Goal: Task Accomplishment & Management: Complete application form

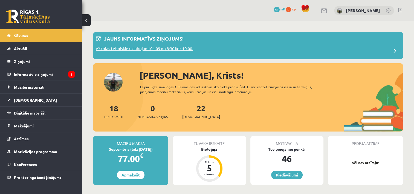
click at [171, 49] on p "eSkolas tehniskie uzlabojumi 04.09 no 8:30 līdz 10:00." at bounding box center [145, 49] width 98 height 8
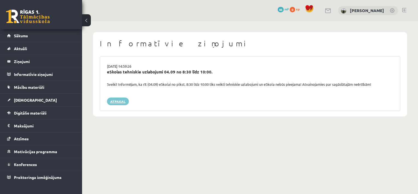
click at [122, 100] on link "Atpakaļ" at bounding box center [118, 102] width 22 height 8
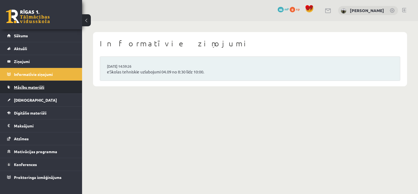
click at [41, 86] on span "Mācību materiāli" at bounding box center [29, 87] width 30 height 5
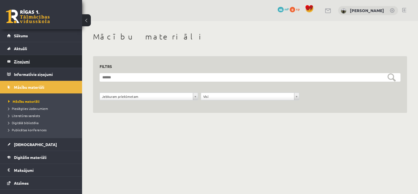
click at [28, 64] on legend "Ziņojumi 0" at bounding box center [44, 61] width 61 height 13
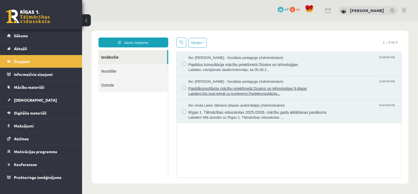
click at [250, 95] on span "Labdien!Jūs esat ielūgti uz konferenci Papildkonsultācija..." at bounding box center [293, 93] width 208 height 5
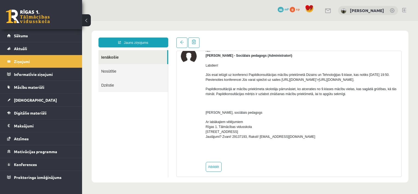
drag, startPoint x: 314, startPoint y: 95, endPoint x: 294, endPoint y: 122, distance: 34.3
click at [294, 122] on div "Labdien! Jūs esat ielūgti uz konferenci Papildkonsultācijas mācību priekšmetā D…" at bounding box center [302, 108] width 192 height 100
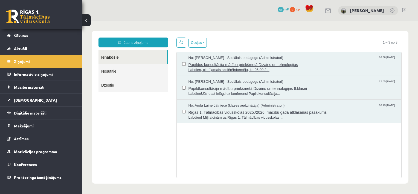
click at [236, 68] on span "Labdien, cienījamais skolēn!Informēju, ka 05.09.2..." at bounding box center [293, 69] width 208 height 5
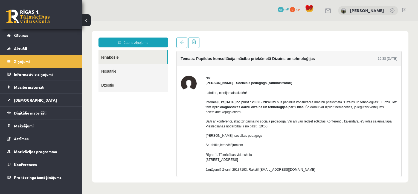
scroll to position [27, 0]
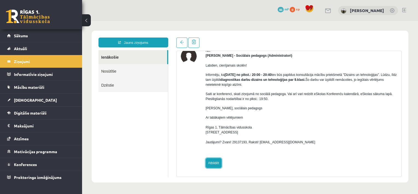
click at [213, 162] on link "Atbildēt" at bounding box center [214, 163] width 16 height 10
type input "**********"
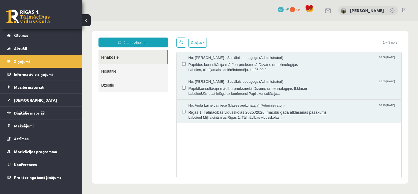
scroll to position [0, 0]
click at [253, 117] on span "Labdien! Mīļi aicinām uz Rīgas 1. Tālmācības vidusskolas ..." at bounding box center [293, 117] width 208 height 5
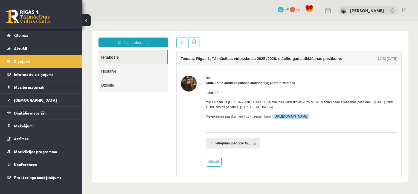
drag, startPoint x: 273, startPoint y: 116, endPoint x: 326, endPoint y: 119, distance: 53.8
click at [326, 119] on div "Labdien! Mīļi aicinām uz Rīgas 1. Tālmācības vidusskolas 2025./2026. mācību gad…" at bounding box center [302, 106] width 192 height 43
copy p "https://forms.gle/3LWjJyadUWzknJDe9"
click at [28, 66] on legend "Ziņojumi 0" at bounding box center [44, 61] width 61 height 13
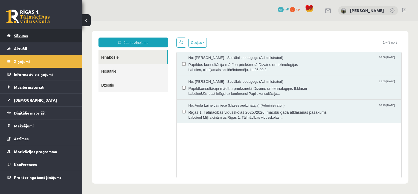
click at [18, 38] on link "Sākums" at bounding box center [41, 35] width 68 height 13
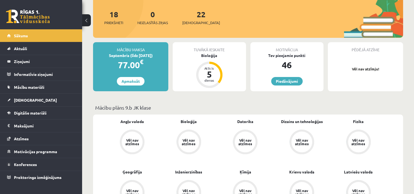
scroll to position [55, 0]
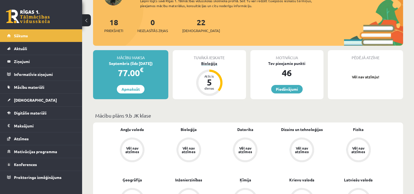
click at [207, 81] on div "5" at bounding box center [209, 82] width 16 height 9
click at [210, 78] on div "5" at bounding box center [209, 82] width 16 height 9
click at [211, 93] on div "Atlicis 5 dienas" at bounding box center [210, 83] width 22 height 22
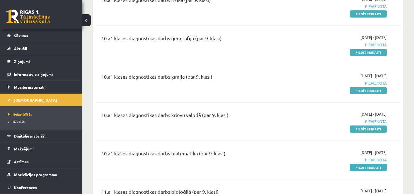
scroll to position [137, 0]
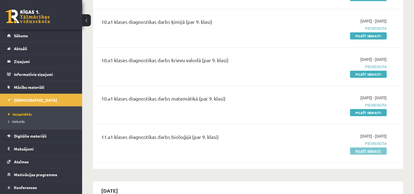
click at [356, 149] on link "Pildīt ieskaiti" at bounding box center [368, 150] width 37 height 7
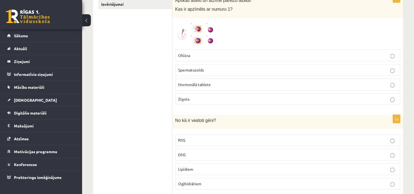
scroll to position [137, 0]
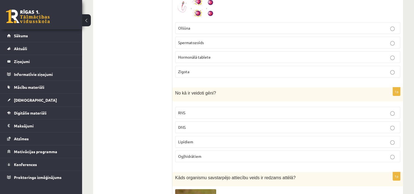
click at [185, 125] on span "DNS" at bounding box center [181, 127] width 7 height 5
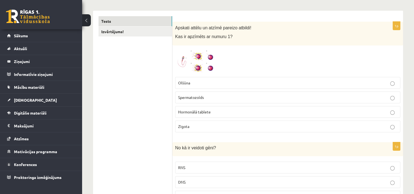
scroll to position [110, 0]
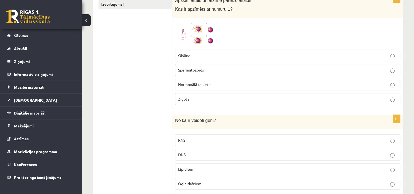
click at [202, 36] on img at bounding box center [195, 34] width 41 height 26
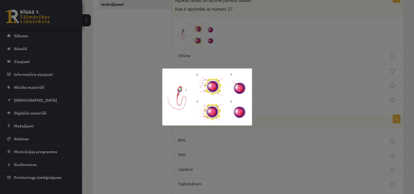
click at [240, 54] on div at bounding box center [207, 97] width 414 height 194
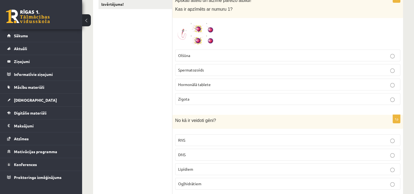
click at [184, 33] on img at bounding box center [195, 34] width 41 height 26
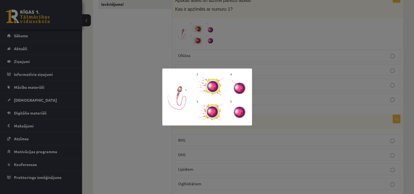
click at [243, 40] on div at bounding box center [207, 97] width 414 height 194
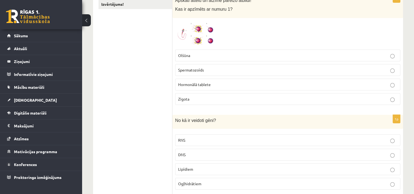
click at [390, 73] on label "Spermatozoīds" at bounding box center [287, 70] width 225 height 12
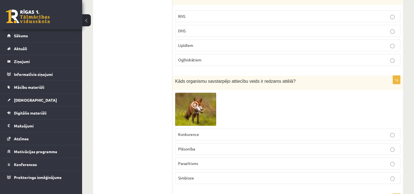
scroll to position [246, 0]
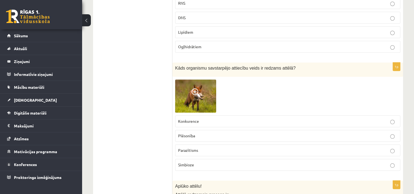
click at [200, 134] on p "Plēsonība" at bounding box center [287, 136] width 219 height 6
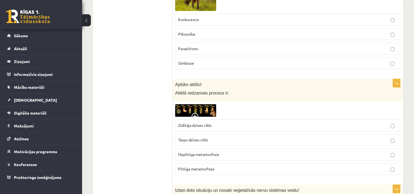
scroll to position [356, 0]
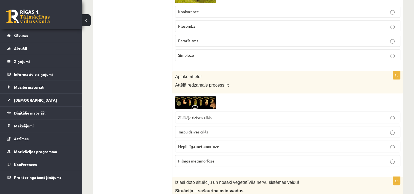
click at [197, 102] on img at bounding box center [195, 102] width 41 height 12
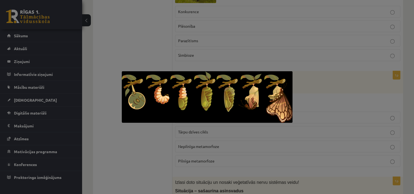
click at [254, 38] on div at bounding box center [207, 97] width 414 height 194
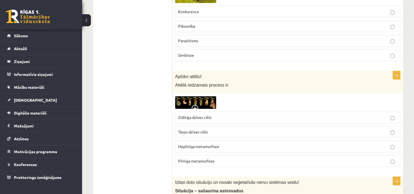
click at [204, 97] on img at bounding box center [195, 102] width 41 height 12
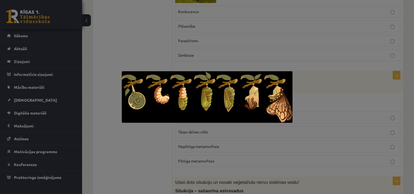
click at [265, 36] on div at bounding box center [207, 97] width 414 height 194
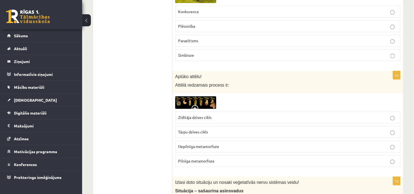
click at [225, 158] on p "Pilnīga metamorfoze" at bounding box center [287, 161] width 219 height 6
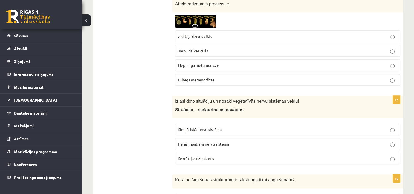
scroll to position [438, 0]
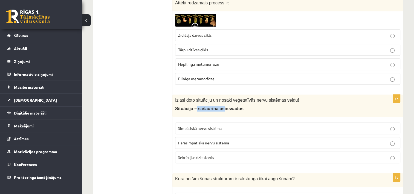
drag, startPoint x: 193, startPoint y: 108, endPoint x: 217, endPoint y: 108, distance: 24.1
click at [217, 108] on span "Situācija – sašaurina asinsvadus" at bounding box center [209, 108] width 68 height 5
drag, startPoint x: 217, startPoint y: 108, endPoint x: 219, endPoint y: 116, distance: 7.7
click at [219, 116] on div "1p Izlasi doto situāciju un nosaki veģetatīvās nervu sistēmas veidu! Situācija …" at bounding box center [288, 130] width 231 height 73
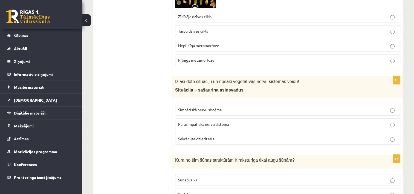
scroll to position [466, 0]
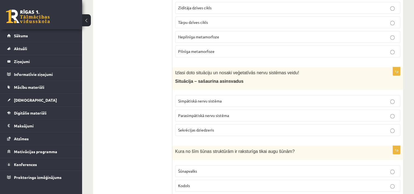
click at [222, 98] on span "Simpātiskā nervu sistēma" at bounding box center [200, 100] width 44 height 5
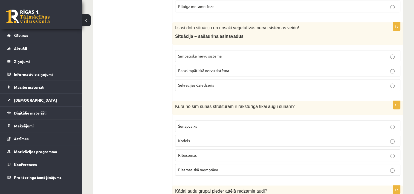
scroll to position [520, 0]
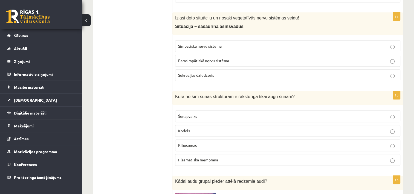
click at [206, 114] on p "Šūnapvalks" at bounding box center [287, 116] width 219 height 6
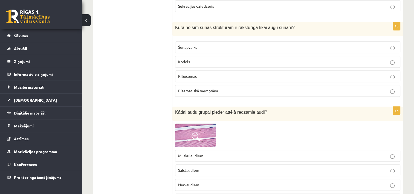
scroll to position [603, 0]
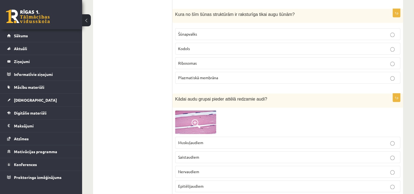
click at [197, 121] on span at bounding box center [196, 123] width 9 height 9
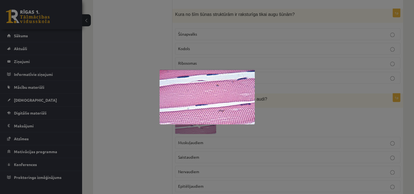
click at [283, 116] on div at bounding box center [207, 97] width 414 height 194
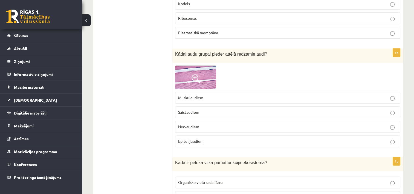
scroll to position [657, 0]
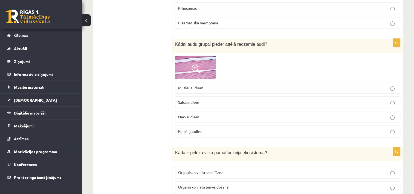
click at [205, 101] on p "Saistaudiem" at bounding box center [287, 102] width 219 height 6
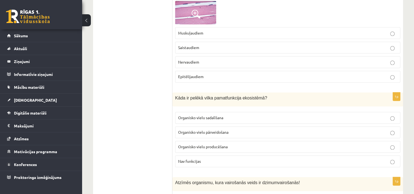
scroll to position [739, 0]
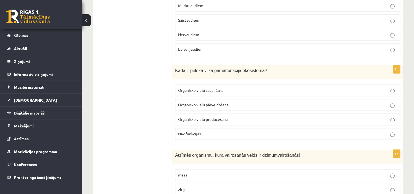
click at [230, 102] on p "Organisko vielu pārveidošana" at bounding box center [287, 105] width 219 height 6
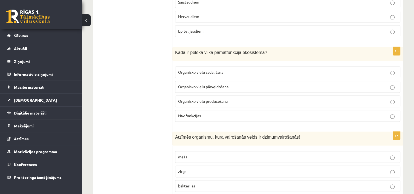
scroll to position [794, 0]
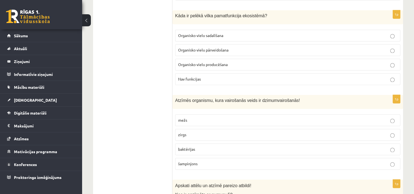
click at [198, 134] on p "zirgs" at bounding box center [287, 135] width 219 height 6
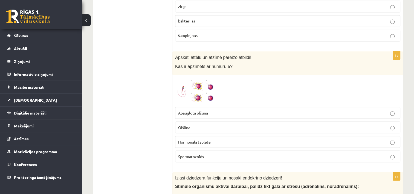
scroll to position [931, 0]
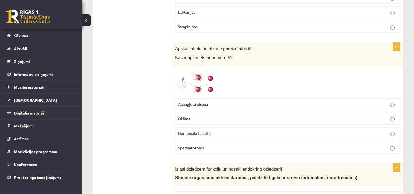
click at [203, 81] on img at bounding box center [195, 82] width 41 height 26
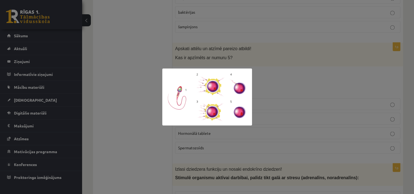
click at [258, 80] on div at bounding box center [207, 97] width 414 height 194
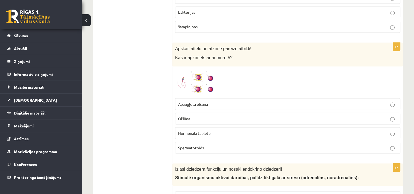
click at [205, 74] on img at bounding box center [195, 82] width 41 height 26
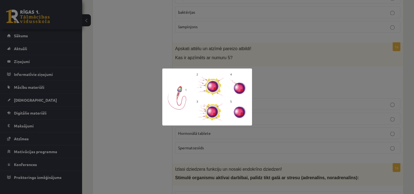
click at [256, 82] on div at bounding box center [207, 97] width 414 height 194
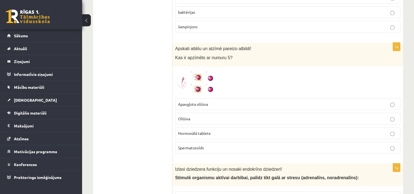
click at [206, 101] on span "Apaugļota olšūna" at bounding box center [193, 103] width 30 height 5
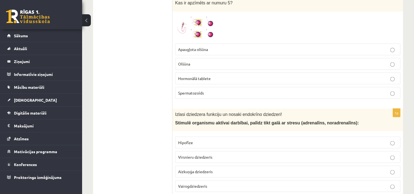
scroll to position [1013, 0]
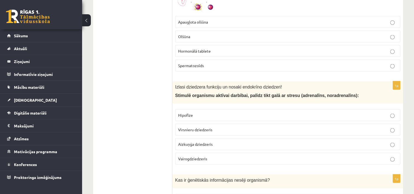
click at [215, 156] on p "Vairogdziedzeris" at bounding box center [287, 159] width 219 height 6
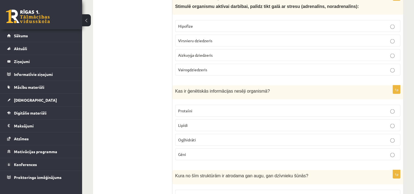
scroll to position [1123, 0]
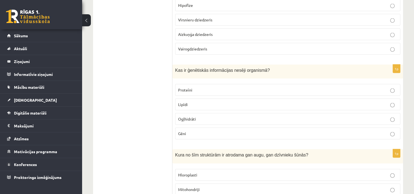
click at [189, 131] on p "Gēni" at bounding box center [287, 134] width 219 height 6
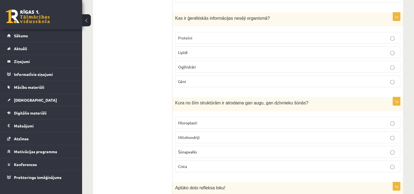
scroll to position [1178, 0]
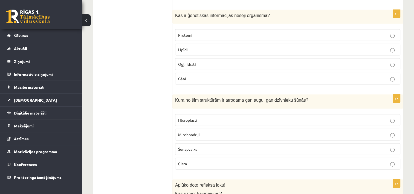
click at [201, 117] on p "Hloroplasti" at bounding box center [287, 120] width 219 height 6
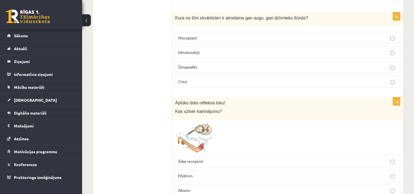
scroll to position [1287, 0]
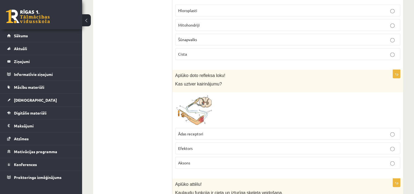
click at [194, 131] on span "Ādas receptori" at bounding box center [190, 133] width 25 height 5
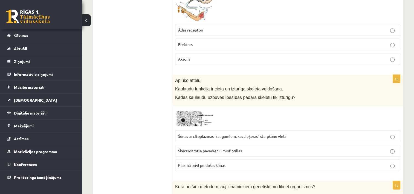
scroll to position [1397, 0]
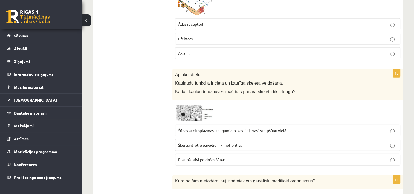
click at [245, 142] on p "Šķērssvītrotie pavedieni - miofibrillas" at bounding box center [287, 145] width 219 height 6
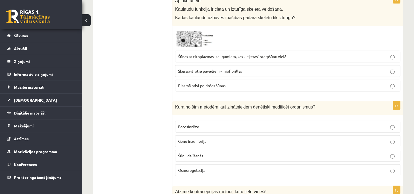
scroll to position [1479, 0]
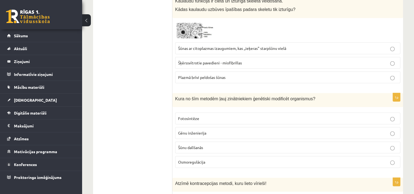
click at [210, 130] on p "Gēnu inženierija" at bounding box center [287, 133] width 219 height 6
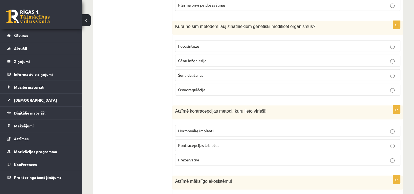
scroll to position [1561, 0]
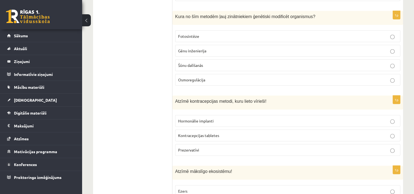
click at [207, 147] on p "Prezervatīvi" at bounding box center [287, 150] width 219 height 6
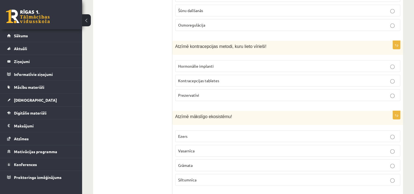
scroll to position [1643, 0]
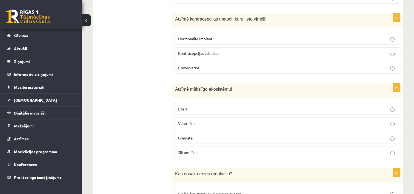
click at [199, 150] on p "Siltumnīca" at bounding box center [287, 153] width 219 height 6
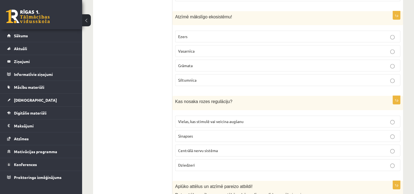
scroll to position [1725, 0]
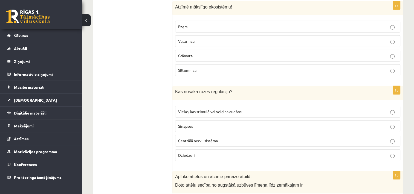
click at [200, 109] on span "Vielas, kas stimulē vai veicina augšanu" at bounding box center [210, 111] width 65 height 5
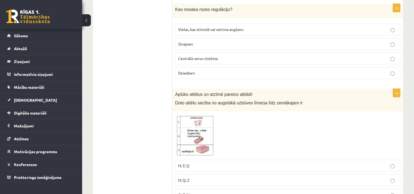
scroll to position [1835, 0]
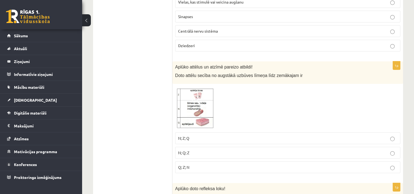
click at [194, 107] on img at bounding box center [195, 108] width 41 height 43
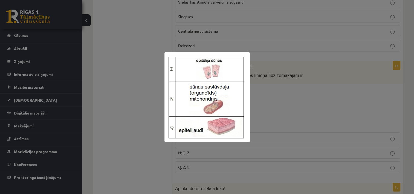
click at [258, 90] on div at bounding box center [207, 97] width 414 height 194
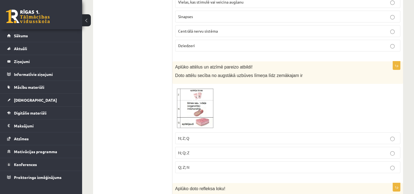
click at [208, 135] on p "N; Z; Q" at bounding box center [287, 138] width 219 height 6
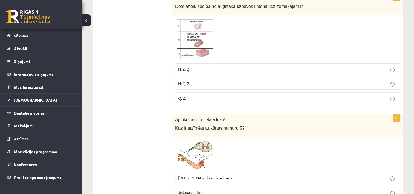
scroll to position [1917, 0]
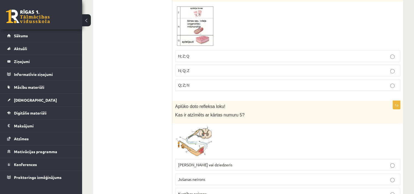
click at [197, 139] on img at bounding box center [195, 141] width 41 height 30
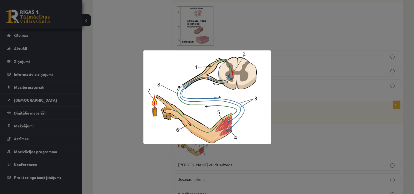
click at [293, 65] on div at bounding box center [207, 97] width 414 height 194
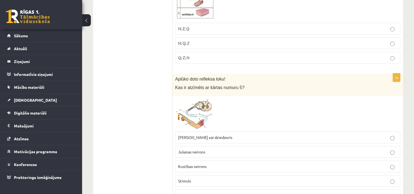
scroll to position [1972, 0]
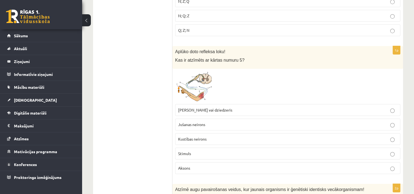
click at [210, 107] on span "Muskulis vai dziedzeris" at bounding box center [205, 109] width 54 height 5
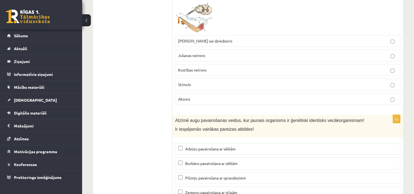
scroll to position [2081, 0]
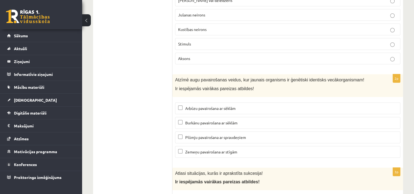
click at [178, 117] on label "Burkānu pavairošana ar sēklām" at bounding box center [287, 123] width 225 height 12
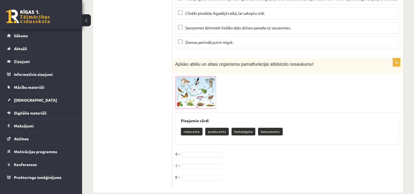
scroll to position [2318, 0]
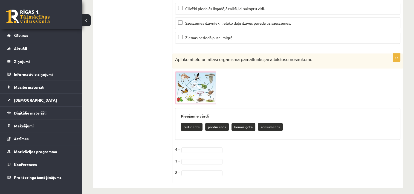
click at [188, 95] on img at bounding box center [195, 87] width 41 height 33
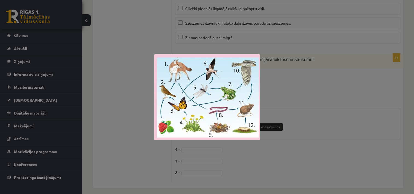
click at [278, 93] on div at bounding box center [207, 97] width 414 height 194
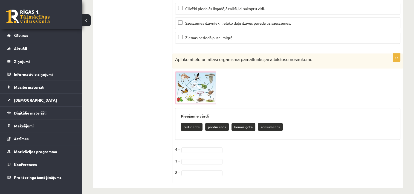
click at [189, 57] on span "Aplūko attēlu un atlasi organisma pamatfunkcijai atbilstošo nosaukumu!" at bounding box center [244, 59] width 139 height 5
click at [198, 86] on img at bounding box center [195, 87] width 41 height 33
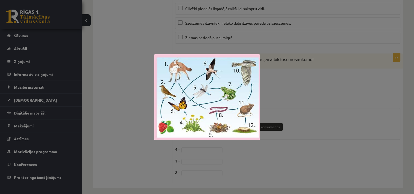
click at [285, 82] on div at bounding box center [207, 97] width 414 height 194
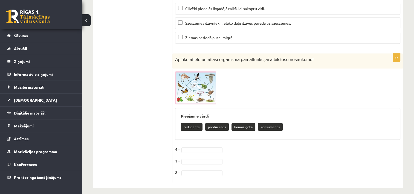
click at [194, 86] on img at bounding box center [195, 87] width 41 height 33
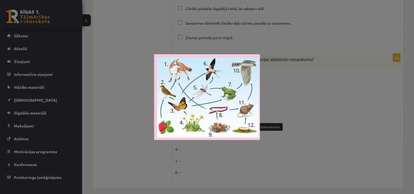
click at [273, 85] on div at bounding box center [207, 97] width 414 height 194
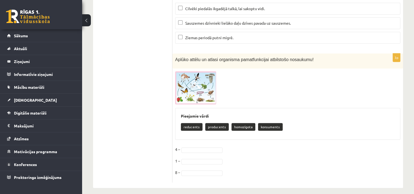
click at [191, 89] on img at bounding box center [195, 87] width 41 height 33
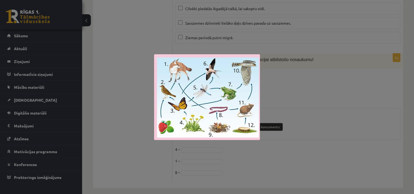
click at [274, 93] on div at bounding box center [207, 97] width 414 height 194
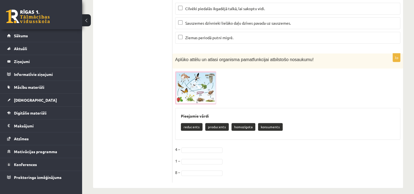
click at [180, 170] on span at bounding box center [202, 172] width 44 height 5
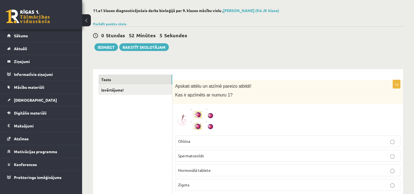
scroll to position [0, 0]
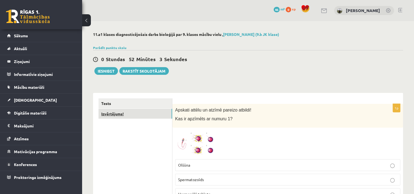
click at [114, 116] on link "Izvērtējums!" at bounding box center [136, 114] width 74 height 10
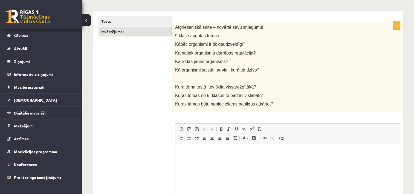
scroll to position [110, 0]
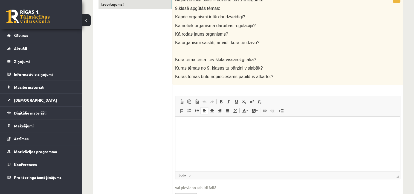
click at [207, 133] on html at bounding box center [288, 125] width 225 height 17
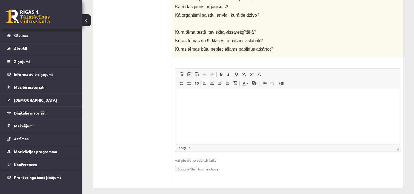
click at [204, 106] on html at bounding box center [288, 97] width 225 height 17
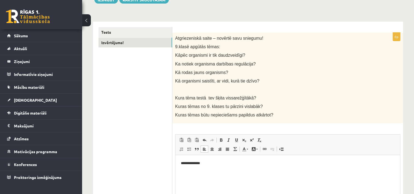
scroll to position [0, 0]
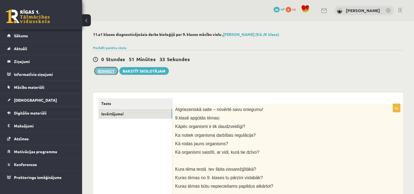
click at [100, 69] on button "Iesniegt" at bounding box center [106, 71] width 24 height 8
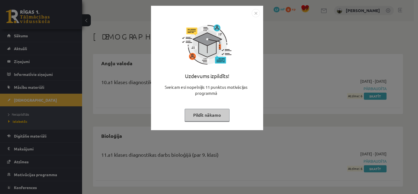
click at [205, 116] on button "Pildīt nākamo" at bounding box center [207, 115] width 45 height 13
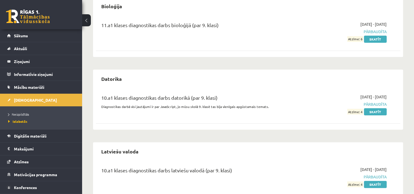
scroll to position [129, 0]
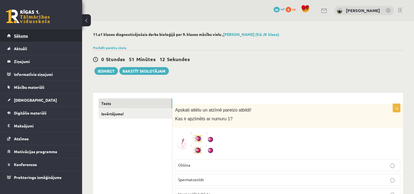
click at [16, 33] on link "Sākums" at bounding box center [41, 35] width 68 height 13
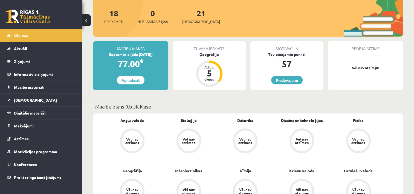
scroll to position [55, 0]
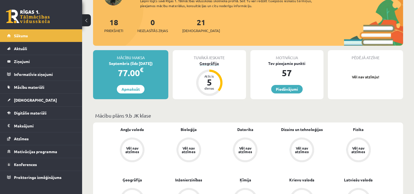
click at [206, 79] on div "5" at bounding box center [209, 82] width 16 height 9
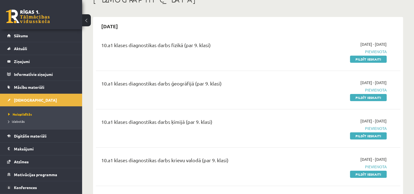
scroll to position [27, 0]
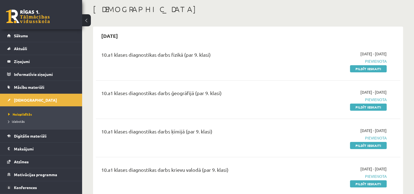
drag, startPoint x: 359, startPoint y: 70, endPoint x: 234, endPoint y: 15, distance: 135.9
click at [359, 70] on link "Pildīt ieskaiti" at bounding box center [368, 68] width 37 height 7
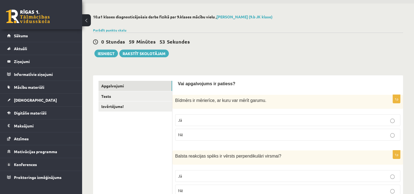
scroll to position [27, 0]
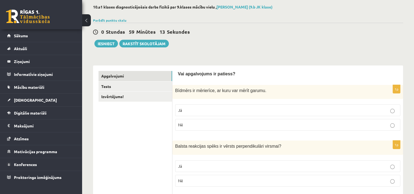
click at [191, 108] on p "Jā" at bounding box center [287, 110] width 219 height 6
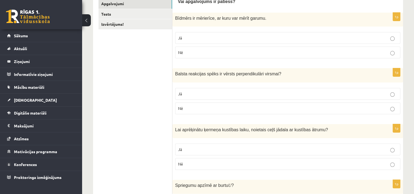
scroll to position [110, 0]
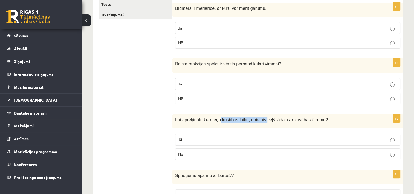
drag, startPoint x: 217, startPoint y: 118, endPoint x: 259, endPoint y: 121, distance: 42.0
click at [259, 121] on span "Lai aprēķinātu ķermeņa kustības laiku, noietais ceļš jādala ar kustības ātrumu?" at bounding box center [251, 119] width 153 height 5
click at [288, 127] on div "Lai aprēķinātu ķermeņa kustības laiku, noietais ceļš jādala ar kustības ātrumu?" at bounding box center [288, 121] width 231 height 14
click at [210, 83] on p "Jā" at bounding box center [287, 84] width 219 height 6
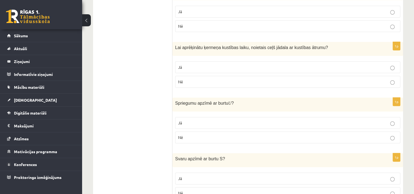
scroll to position [192, 0]
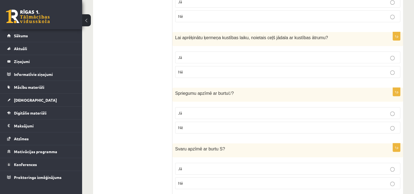
click at [387, 57] on p "Jā" at bounding box center [287, 58] width 219 height 6
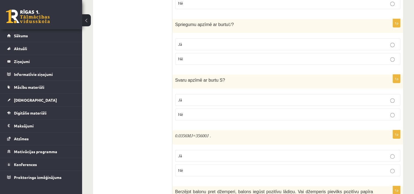
scroll to position [274, 0]
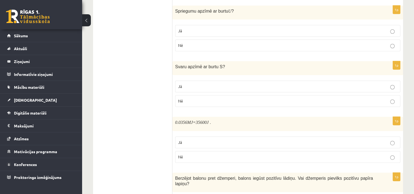
click at [210, 98] on p "Nē" at bounding box center [287, 101] width 219 height 6
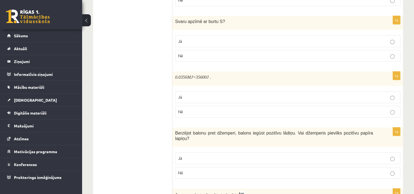
scroll to position [329, 0]
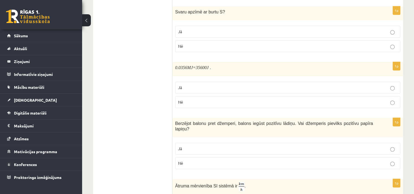
click at [206, 88] on p "Jā" at bounding box center [287, 88] width 219 height 6
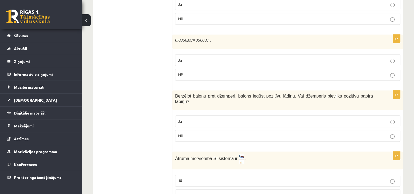
click at [200, 118] on p "Jā" at bounding box center [287, 121] width 219 height 6
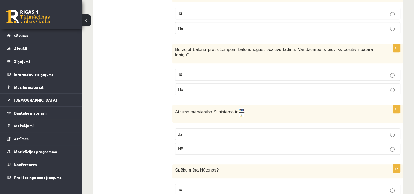
scroll to position [411, 0]
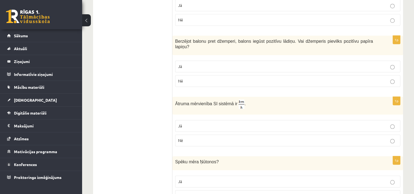
click at [192, 123] on p "Jā" at bounding box center [287, 126] width 219 height 6
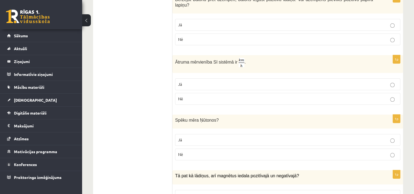
scroll to position [466, 0]
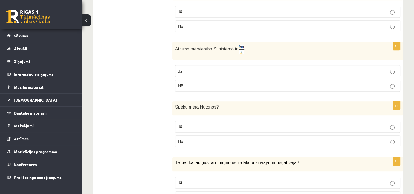
click at [189, 124] on p "Jā" at bounding box center [287, 127] width 219 height 6
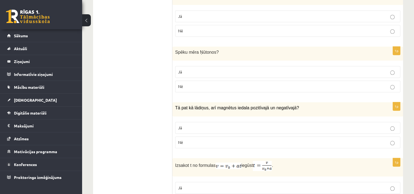
click at [193, 125] on p "Jā" at bounding box center [287, 128] width 219 height 6
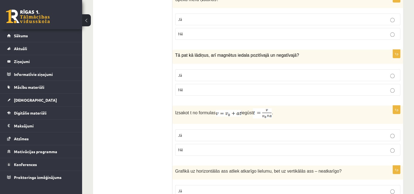
scroll to position [575, 0]
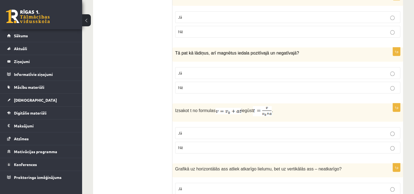
click at [195, 130] on p "Jā" at bounding box center [287, 133] width 219 height 6
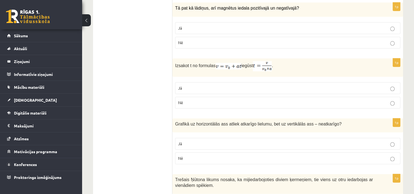
scroll to position [630, 0]
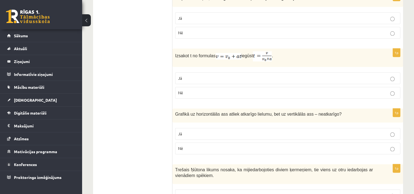
click at [192, 131] on p "Jā" at bounding box center [287, 134] width 219 height 6
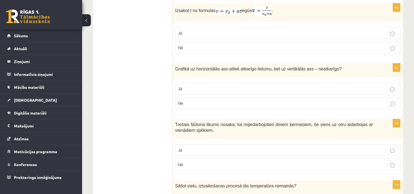
scroll to position [685, 0]
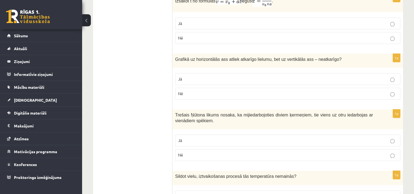
click at [190, 152] on p "Nē" at bounding box center [287, 155] width 219 height 6
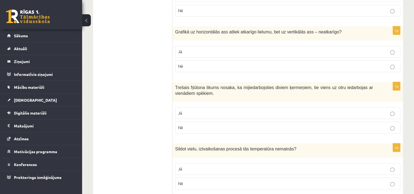
scroll to position [739, 0]
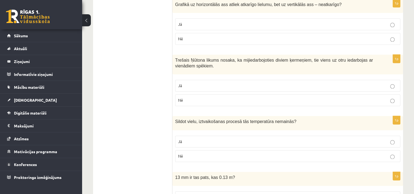
click at [187, 153] on p "Nē" at bounding box center [287, 156] width 219 height 6
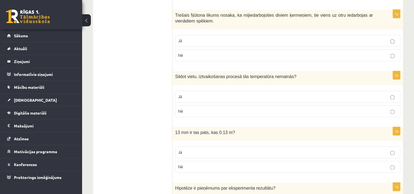
scroll to position [794, 0]
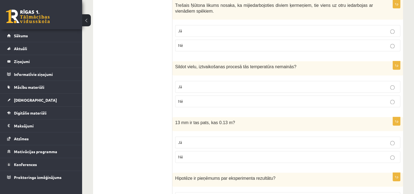
click at [198, 139] on p "Jā" at bounding box center [287, 142] width 219 height 6
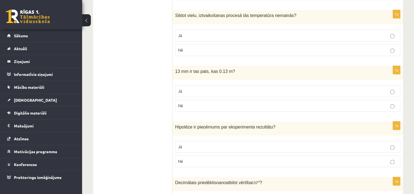
scroll to position [849, 0]
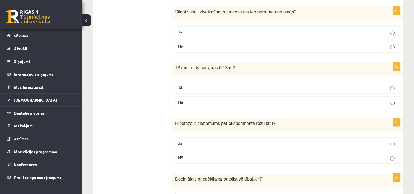
click at [185, 155] on p "Nē" at bounding box center [287, 158] width 219 height 6
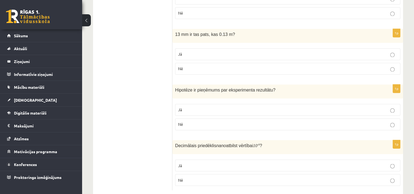
scroll to position [885, 0]
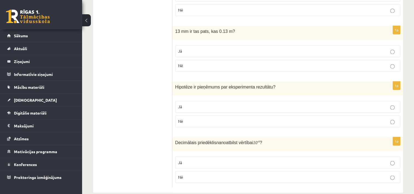
click at [190, 159] on p "Jā" at bounding box center [287, 162] width 219 height 6
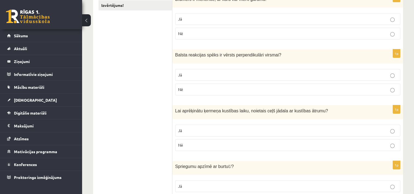
scroll to position [0, 0]
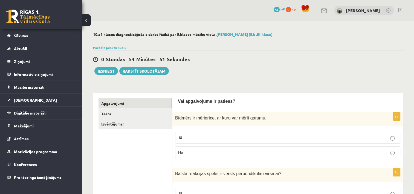
click at [112, 74] on button "Iesniegt" at bounding box center [106, 71] width 24 height 8
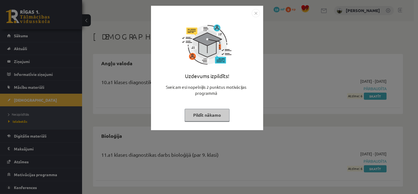
click at [213, 117] on button "Pildīt nākamo" at bounding box center [207, 115] width 45 height 13
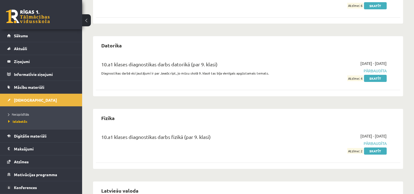
scroll to position [164, 0]
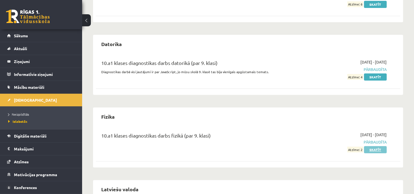
click at [369, 149] on link "Skatīt" at bounding box center [375, 149] width 23 height 7
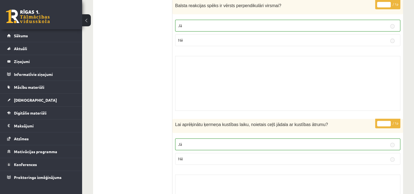
scroll to position [1, 0]
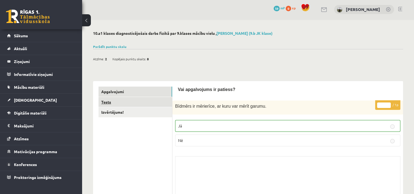
click at [110, 105] on link "Tests" at bounding box center [136, 102] width 74 height 10
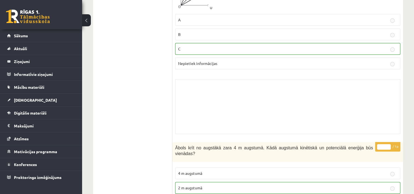
scroll to position [0, 0]
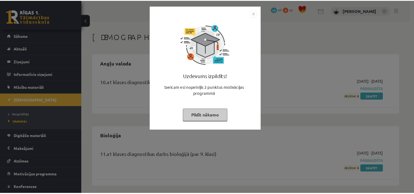
scroll to position [164, 0]
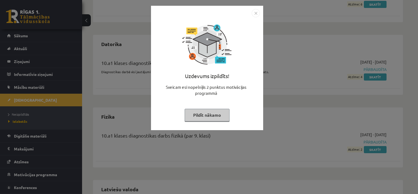
click at [204, 115] on button "Pildīt nākamo" at bounding box center [207, 115] width 45 height 13
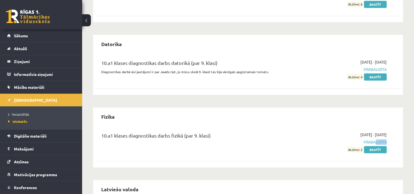
drag, startPoint x: 373, startPoint y: 141, endPoint x: 384, endPoint y: 142, distance: 11.0
click at [384, 142] on span "Pārbaudīta" at bounding box center [342, 142] width 90 height 6
drag, startPoint x: 384, startPoint y: 142, endPoint x: 372, endPoint y: 136, distance: 13.2
click at [372, 136] on span "2025-09-01 - 2025-09-07" at bounding box center [374, 135] width 26 height 6
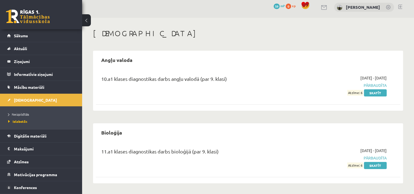
scroll to position [0, 0]
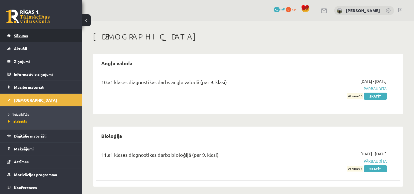
click at [25, 38] on link "Sākums" at bounding box center [41, 35] width 68 height 13
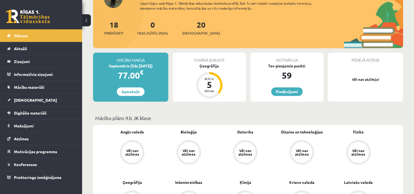
scroll to position [55, 0]
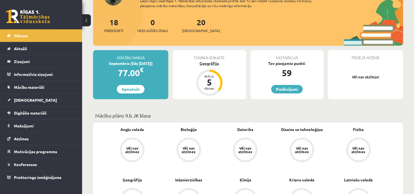
click at [216, 84] on div "5" at bounding box center [209, 82] width 16 height 9
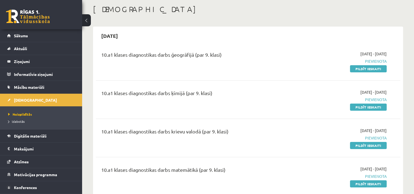
scroll to position [55, 0]
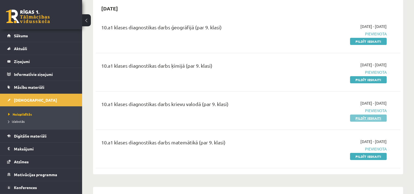
click at [375, 119] on link "Pildīt ieskaiti" at bounding box center [368, 117] width 37 height 7
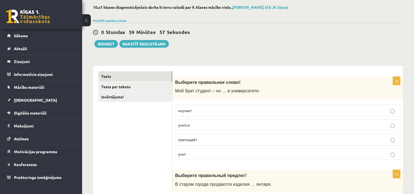
scroll to position [27, 0]
click at [202, 125] on p "учится" at bounding box center [287, 125] width 219 height 6
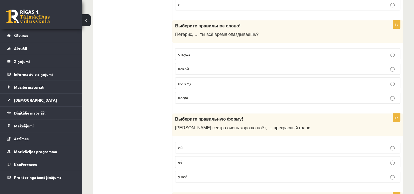
scroll to position [266, 0]
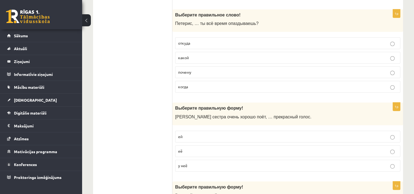
click at [249, 136] on p "ей" at bounding box center [287, 137] width 219 height 6
click at [213, 164] on p "у неё" at bounding box center [287, 166] width 219 height 6
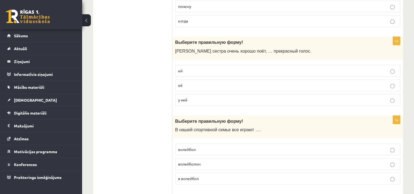
scroll to position [343, 0]
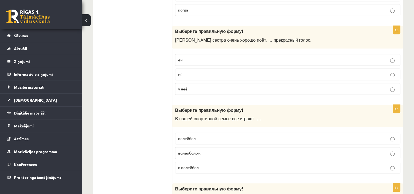
click at [201, 136] on p "волейбол" at bounding box center [287, 139] width 219 height 6
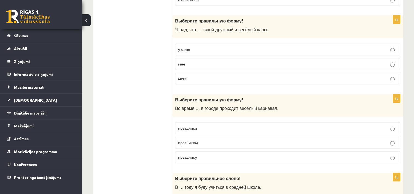
scroll to position [500, 0]
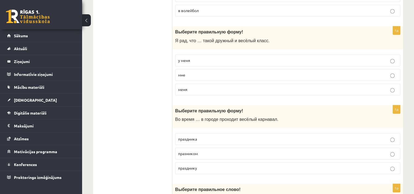
click at [209, 136] on p "праздника" at bounding box center [287, 139] width 219 height 6
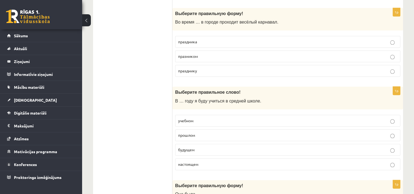
scroll to position [599, 0]
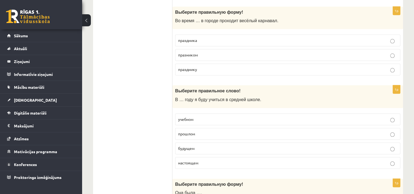
click at [204, 117] on p "учебном" at bounding box center [287, 119] width 219 height 6
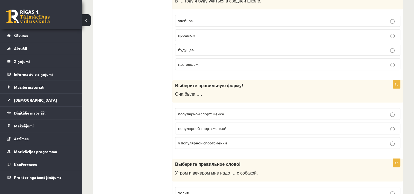
scroll to position [708, 0]
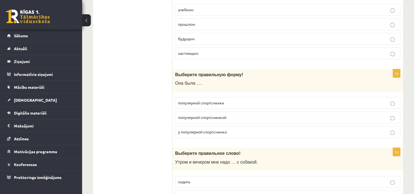
click at [228, 101] on p "популярной спортсменке" at bounding box center [287, 103] width 219 height 6
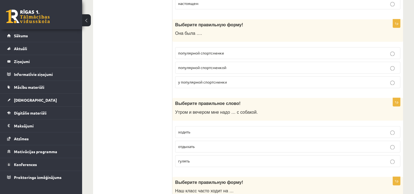
scroll to position [763, 0]
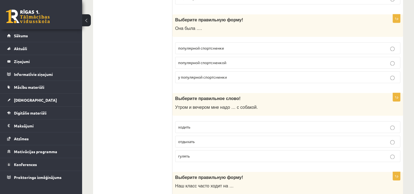
click at [196, 154] on p "гулять" at bounding box center [287, 156] width 219 height 6
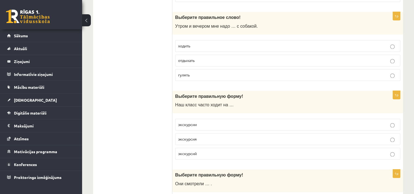
scroll to position [851, 0]
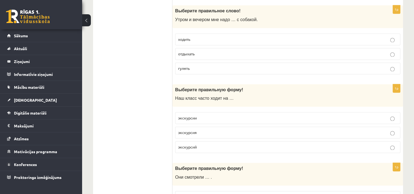
click at [200, 144] on p "экскурсий" at bounding box center [287, 147] width 219 height 6
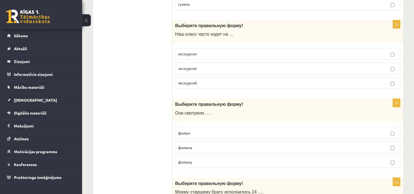
scroll to position [916, 0]
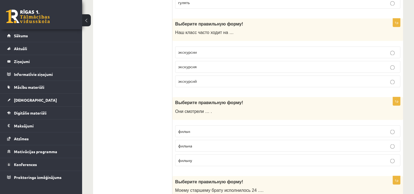
click at [194, 128] on p "фильм" at bounding box center [287, 131] width 219 height 6
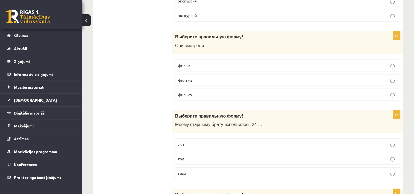
scroll to position [993, 0]
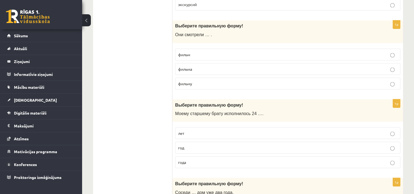
click at [261, 130] on p "лет" at bounding box center [287, 133] width 219 height 6
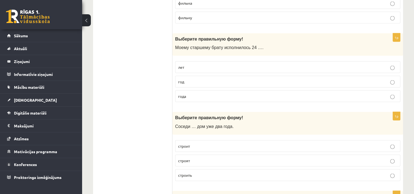
scroll to position [1070, 0]
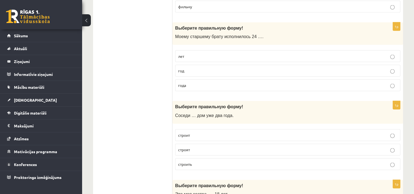
click at [208, 161] on p "строить" at bounding box center [287, 164] width 219 height 6
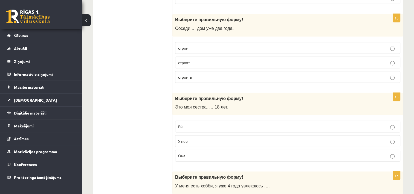
scroll to position [1157, 0]
click at [193, 123] on p "Ей" at bounding box center [287, 126] width 219 height 6
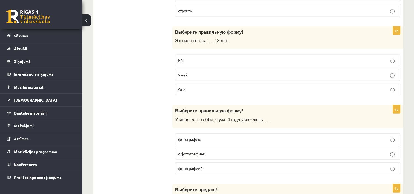
scroll to position [1234, 0]
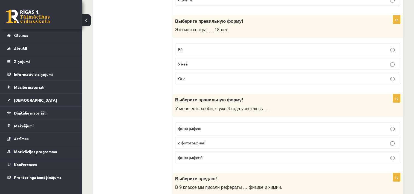
click at [191, 140] on p "с фотографией" at bounding box center [287, 143] width 219 height 6
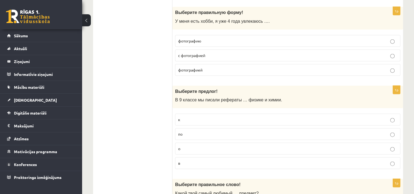
scroll to position [1322, 0]
click at [198, 160] on p "в" at bounding box center [287, 163] width 219 height 6
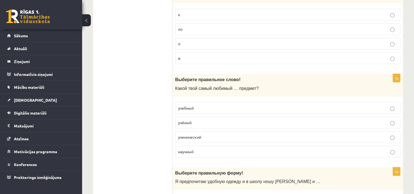
scroll to position [1431, 0]
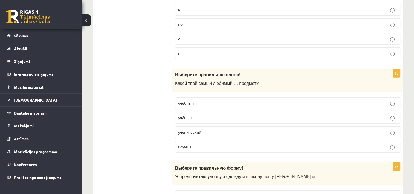
click at [190, 101] on span "учебный" at bounding box center [186, 103] width 16 height 5
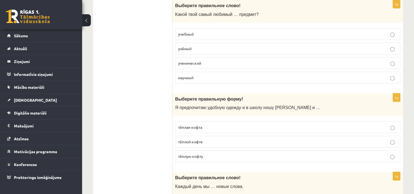
scroll to position [1508, 0]
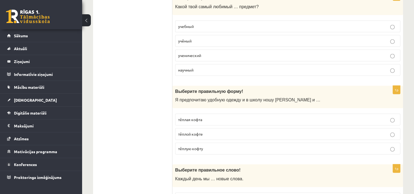
click at [212, 146] on p "тёплую кофту" at bounding box center [287, 149] width 219 height 6
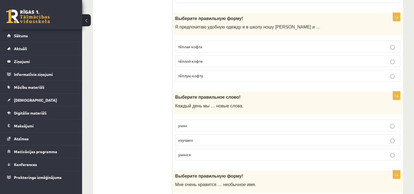
scroll to position [1585, 0]
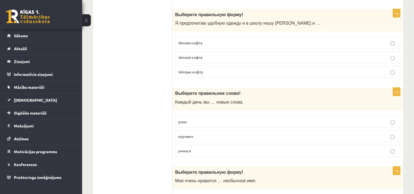
click at [190, 134] on span "изучаем" at bounding box center [185, 136] width 15 height 5
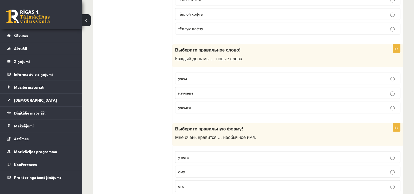
scroll to position [1628, 0]
click at [189, 183] on p "его" at bounding box center [287, 186] width 219 height 6
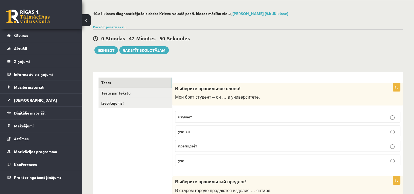
scroll to position [0, 0]
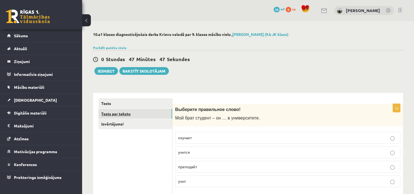
click at [120, 115] on link "Tests par tekstu" at bounding box center [136, 114] width 74 height 10
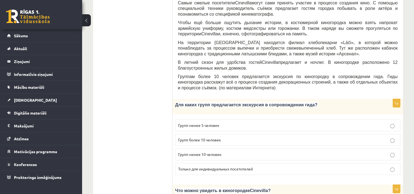
scroll to position [201, 0]
click at [228, 137] on p "Групп более 10 человек" at bounding box center [287, 140] width 219 height 6
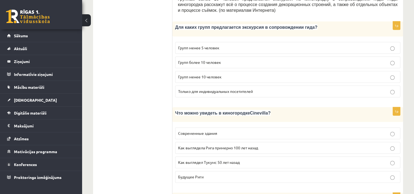
scroll to position [281, 0]
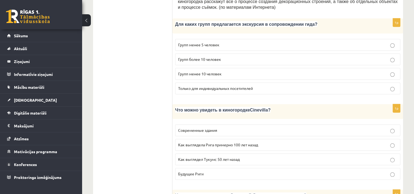
click at [291, 142] on p "Как выглядела Рига примерно 100 лет назад" at bounding box center [287, 145] width 219 height 6
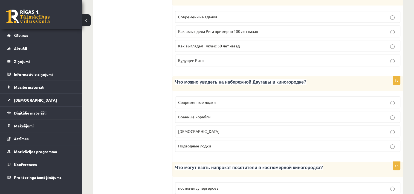
scroll to position [398, 0]
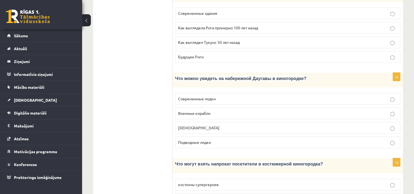
click at [205, 125] on p "Кораблики" at bounding box center [287, 128] width 219 height 6
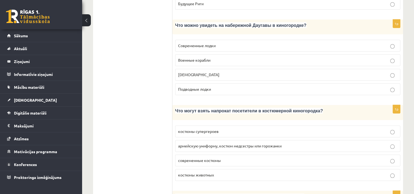
scroll to position [453, 0]
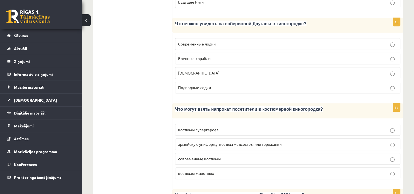
click at [229, 156] on p "современные костюмы" at bounding box center [287, 159] width 219 height 6
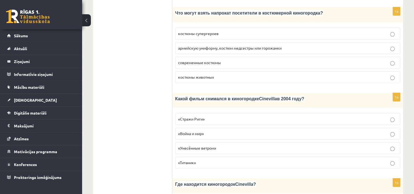
scroll to position [551, 0]
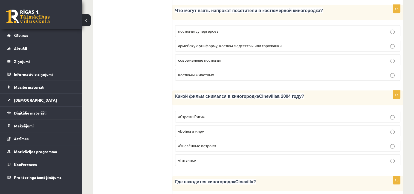
click at [223, 114] on p "«Стражи Риги»" at bounding box center [287, 117] width 219 height 6
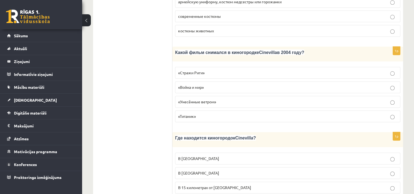
scroll to position [635, 0]
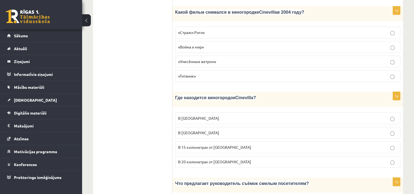
click at [374, 144] on p "В 15 километрах от Тукумса" at bounding box center [287, 147] width 219 height 6
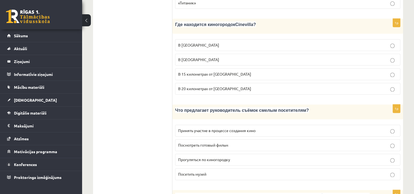
scroll to position [745, 0]
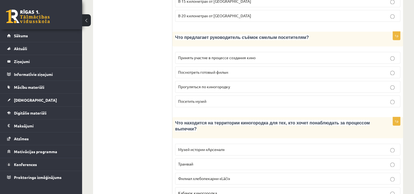
scroll to position [785, 0]
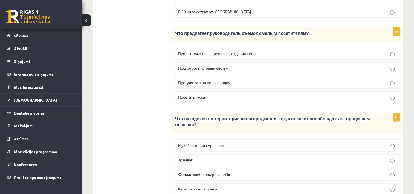
drag, startPoint x: 237, startPoint y: 154, endPoint x: 343, endPoint y: 156, distance: 106.5
click at [343, 168] on label "Филиал хлебопекарни «Lāči»" at bounding box center [287, 174] width 225 height 12
click at [363, 186] on p "Кабачок киногородка" at bounding box center [287, 189] width 219 height 6
click at [364, 168] on label "Филиал хлебопекарни «Lāči»" at bounding box center [287, 174] width 225 height 12
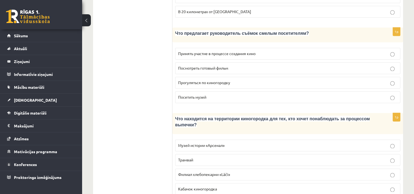
click at [243, 80] on p "Прогуляться по киногородку" at bounding box center [287, 83] width 219 height 6
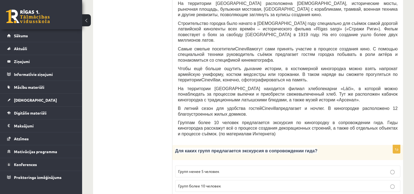
scroll to position [0, 0]
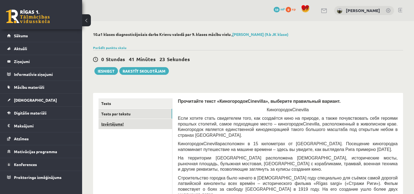
click at [114, 123] on link "Izvērtējums!" at bounding box center [136, 124] width 74 height 10
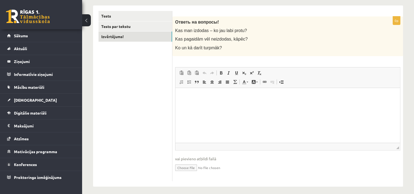
scroll to position [88, 0]
click at [251, 104] on html at bounding box center [288, 95] width 225 height 17
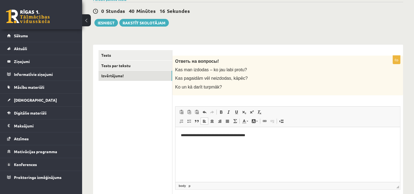
scroll to position [40, 0]
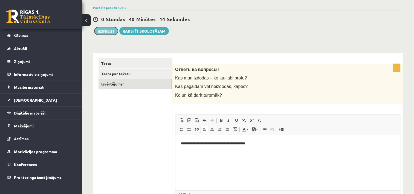
click at [105, 32] on button "Iesniegt" at bounding box center [106, 31] width 24 height 8
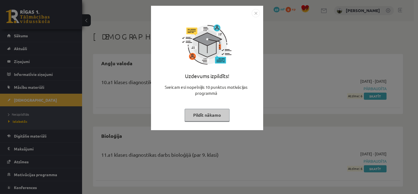
click at [197, 117] on button "Pildīt nākamo" at bounding box center [207, 115] width 45 height 13
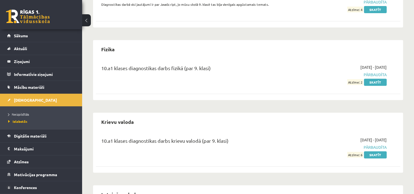
scroll to position [234, 0]
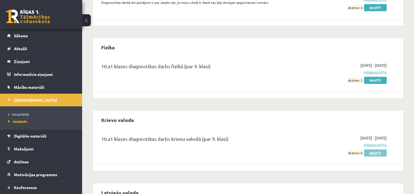
click at [377, 153] on link "Skatīt" at bounding box center [375, 152] width 23 height 7
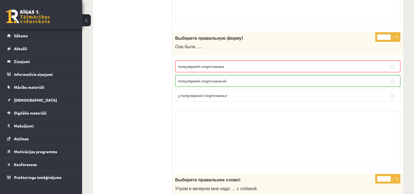
scroll to position [1263, 0]
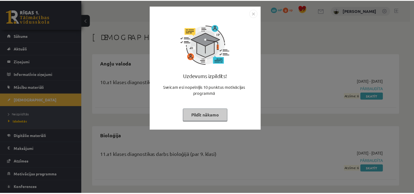
scroll to position [233, 0]
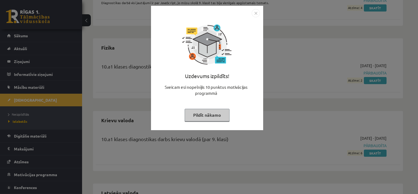
click at [211, 116] on button "Pildīt nākamo" at bounding box center [207, 115] width 45 height 13
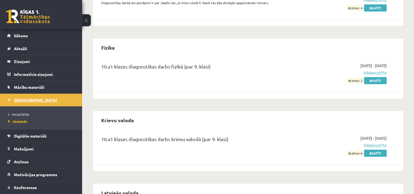
click at [22, 102] on link "[DEMOGRAPHIC_DATA]" at bounding box center [41, 100] width 68 height 13
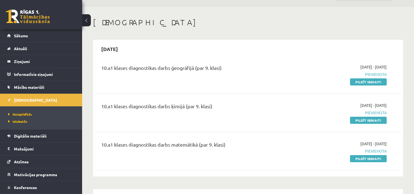
scroll to position [14, 0]
click at [361, 83] on link "Pildīt ieskaiti" at bounding box center [368, 81] width 37 height 7
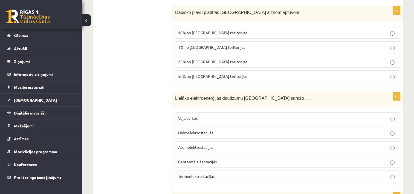
scroll to position [186, 0]
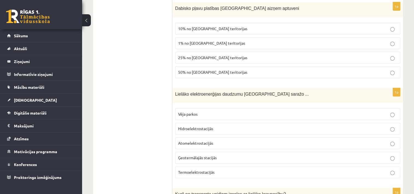
click at [210, 129] on span "Hidroelektrostacijās" at bounding box center [195, 128] width 35 height 5
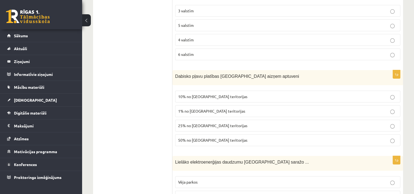
scroll to position [121, 0]
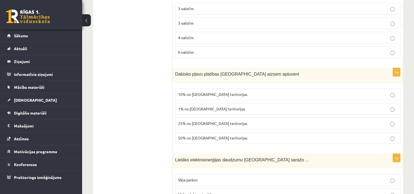
click at [286, 107] on p "1% no Latvijas teritorijas" at bounding box center [287, 109] width 219 height 6
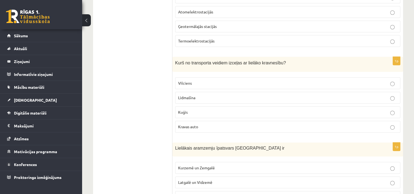
scroll to position [318, 0]
click at [196, 107] on label "Kuģis" at bounding box center [287, 112] width 225 height 12
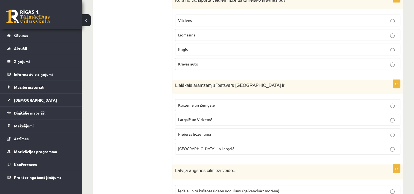
scroll to position [383, 0]
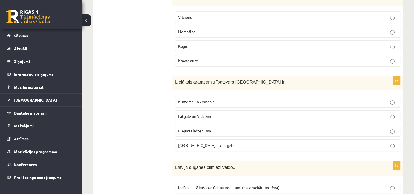
click at [219, 113] on p "Latgalē un Vidzemē" at bounding box center [287, 116] width 219 height 6
drag, startPoint x: 232, startPoint y: 143, endPoint x: 279, endPoint y: 143, distance: 46.6
click at [279, 143] on p "Sēlijā un Latgalē" at bounding box center [287, 145] width 219 height 6
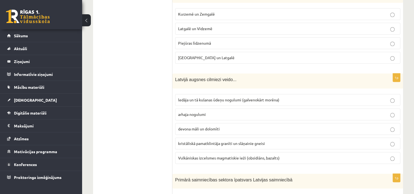
scroll to position [482, 0]
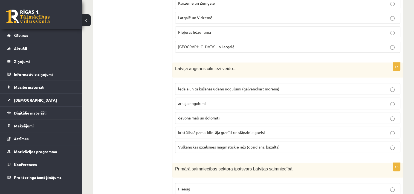
drag, startPoint x: 228, startPoint y: 116, endPoint x: 347, endPoint y: 114, distance: 119.4
click at [347, 115] on p "devona māli un dolomīti" at bounding box center [287, 118] width 219 height 6
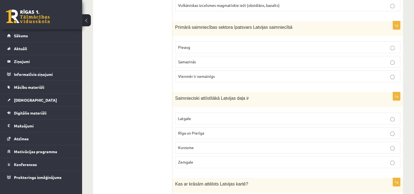
scroll to position [635, 0]
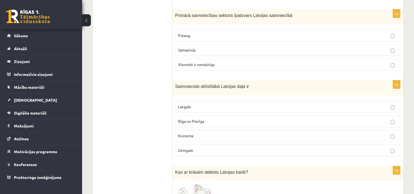
click at [193, 33] on p "Pieaug" at bounding box center [287, 36] width 219 height 6
drag, startPoint x: 223, startPoint y: 120, endPoint x: 350, endPoint y: 117, distance: 126.8
click at [350, 118] on p "Rīga un Pierīga" at bounding box center [287, 121] width 219 height 6
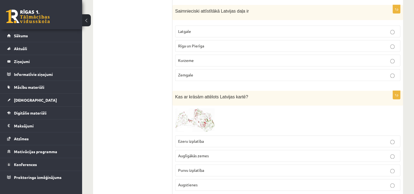
scroll to position [712, 0]
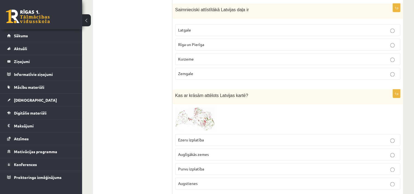
click at [204, 114] on img at bounding box center [195, 119] width 41 height 24
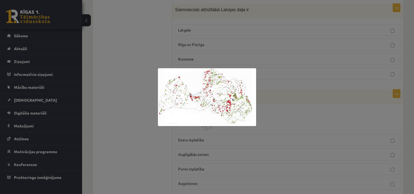
click at [206, 94] on img at bounding box center [207, 97] width 98 height 58
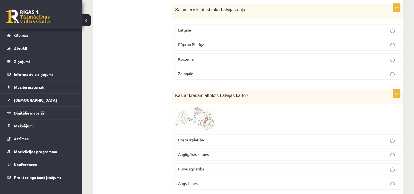
click at [187, 115] on img at bounding box center [195, 119] width 41 height 24
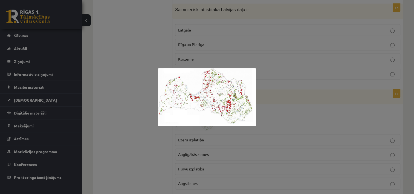
click at [221, 132] on div at bounding box center [207, 97] width 414 height 194
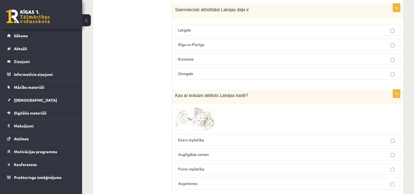
drag, startPoint x: 227, startPoint y: 164, endPoint x: 389, endPoint y: 167, distance: 161.6
click at [389, 167] on p "Purvu izplatība" at bounding box center [287, 169] width 219 height 6
click at [204, 121] on img at bounding box center [195, 119] width 41 height 24
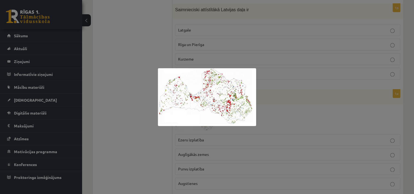
click at [197, 114] on img at bounding box center [207, 97] width 98 height 58
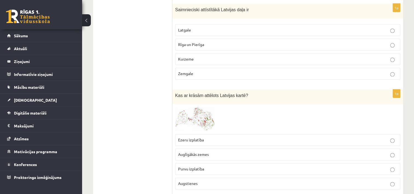
click at [212, 180] on p "Augstienes" at bounding box center [287, 183] width 219 height 6
click at [216, 180] on p "Augstienes" at bounding box center [287, 183] width 219 height 6
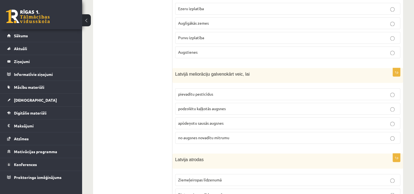
scroll to position [844, 0]
click at [234, 134] on p "no augsnes novadītu mitrumu" at bounding box center [287, 137] width 219 height 6
click at [234, 91] on p "pievadītu pesticīdus" at bounding box center [287, 94] width 219 height 6
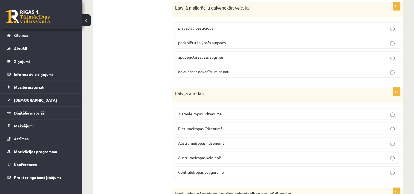
scroll to position [920, 0]
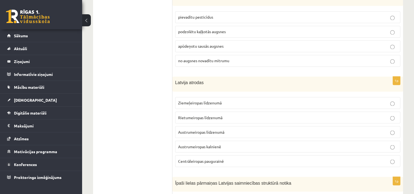
click at [229, 129] on p "Austrumeiropas līdzenumā" at bounding box center [287, 132] width 219 height 6
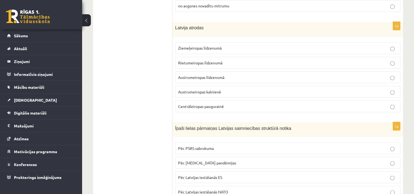
scroll to position [1002, 0]
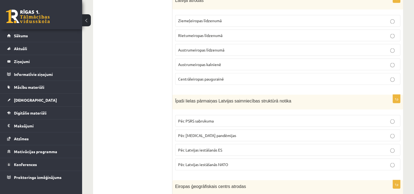
click at [221, 118] on p "Pēc PSRS sabrukuma" at bounding box center [287, 121] width 219 height 6
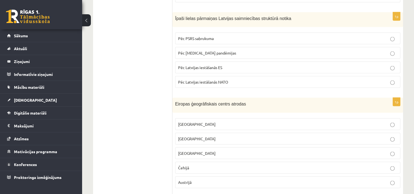
scroll to position [1112, 0]
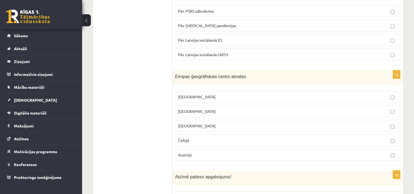
click at [204, 152] on p "Austrijā" at bounding box center [287, 155] width 219 height 6
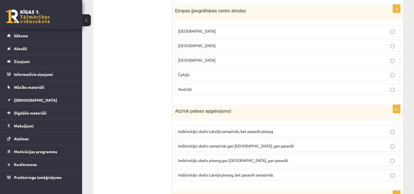
scroll to position [1194, 0]
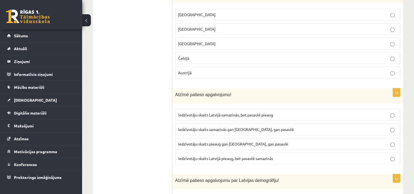
click at [285, 127] on p "Iedzīvotāju skaits samazinās gan Latvijā, gan pasaulē" at bounding box center [287, 130] width 219 height 6
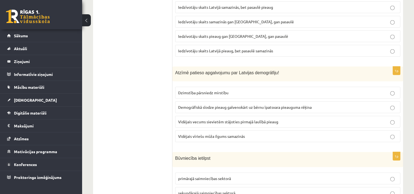
scroll to position [1304, 0]
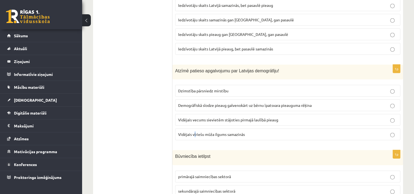
click at [196, 132] on label "Vidējais vīriešu mūža ilgums samazinās" at bounding box center [287, 134] width 225 height 12
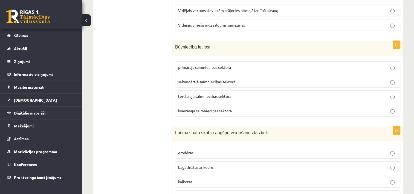
scroll to position [1413, 0]
click at [238, 64] on p "primārajā saimniecības sektorā" at bounding box center [287, 67] width 219 height 6
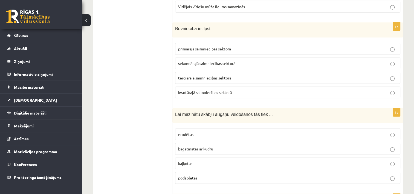
scroll to position [1441, 0]
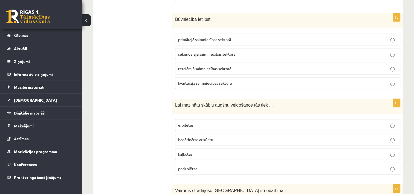
click at [203, 166] on p "podzolētas" at bounding box center [287, 169] width 219 height 6
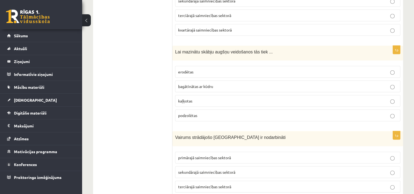
scroll to position [1495, 0]
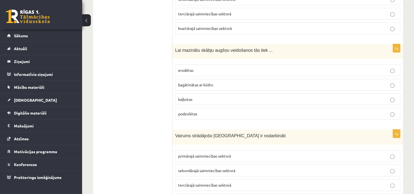
click at [209, 67] on p "erodētas" at bounding box center [287, 70] width 219 height 6
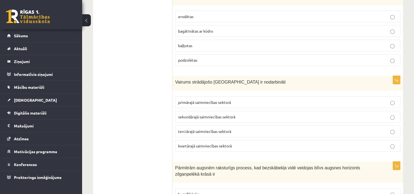
scroll to position [1550, 0]
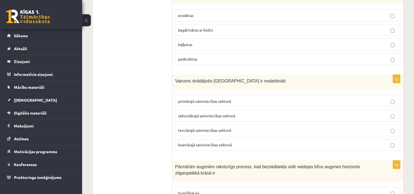
click at [245, 113] on p "sekundārajā saimniecības sektorā" at bounding box center [287, 116] width 219 height 6
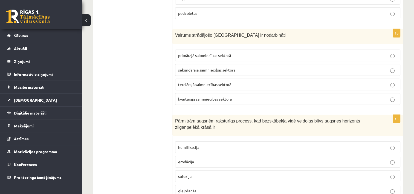
scroll to position [1605, 0]
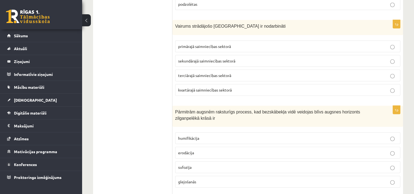
click at [243, 42] on label "primārajā saimniecības sektorā" at bounding box center [287, 47] width 225 height 12
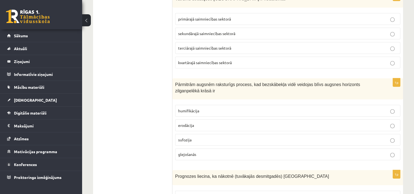
click at [207, 108] on p "humifikācija" at bounding box center [287, 111] width 219 height 6
click at [201, 137] on p "sufozija" at bounding box center [287, 140] width 219 height 6
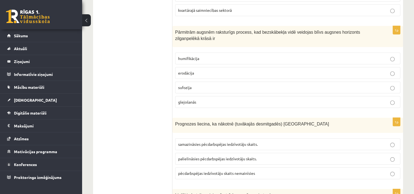
scroll to position [1687, 0]
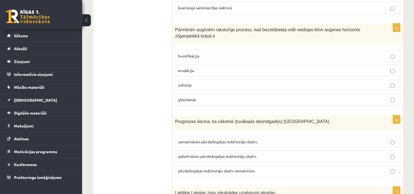
click at [265, 139] on p "samazināsies pēcdarbspējas iedzīvotāju skaits." at bounding box center [287, 142] width 219 height 6
click at [262, 153] on p "palielināsies pēcdarbspējas iedzīvotāju skaits." at bounding box center [287, 156] width 219 height 6
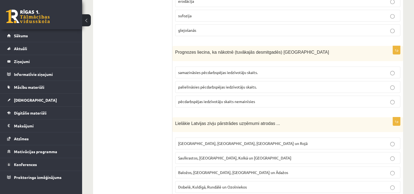
scroll to position [1769, 0]
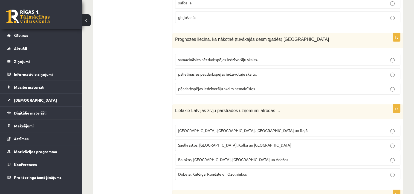
click at [244, 128] on p "Rīgā, Liepājā, Salacgrīvā un Rojā" at bounding box center [287, 131] width 219 height 6
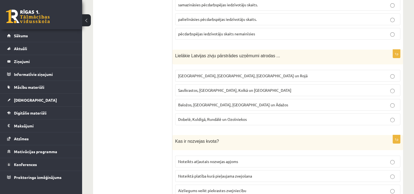
scroll to position [1851, 0]
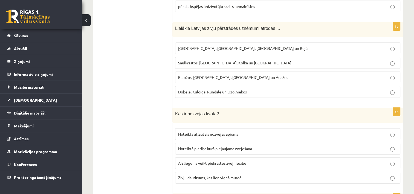
click at [258, 131] on p "Noteikts atļautais nozvejas apjoms" at bounding box center [287, 134] width 219 height 6
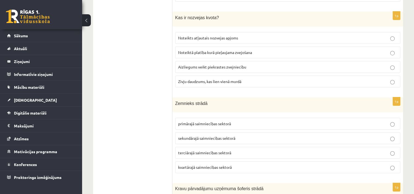
scroll to position [1961, 0]
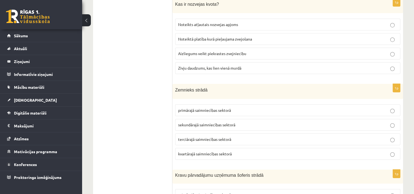
click at [250, 122] on p "sekundārajā saimniecības sektorā" at bounding box center [287, 125] width 219 height 6
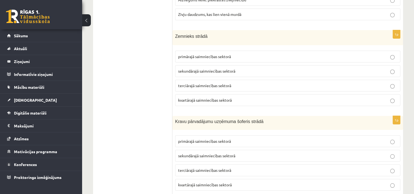
scroll to position [2016, 0]
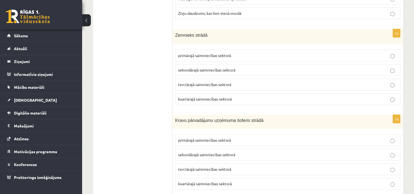
click at [242, 152] on p "sekundārajā saimniecības sektorā" at bounding box center [287, 155] width 219 height 6
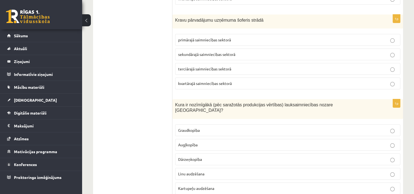
scroll to position [2125, 0]
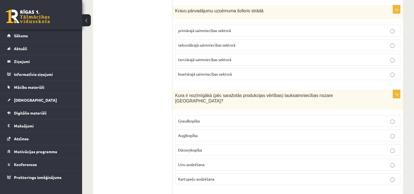
click at [215, 118] on p "Graudkopība" at bounding box center [287, 121] width 219 height 6
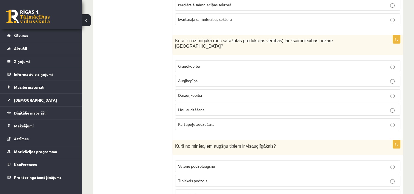
scroll to position [2207, 0]
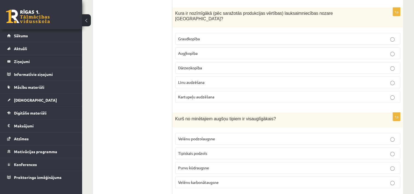
click at [219, 165] on p "Purvu kūdraugsne" at bounding box center [287, 168] width 219 height 6
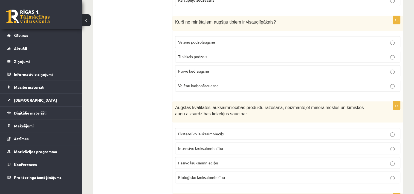
scroll to position [2317, 0]
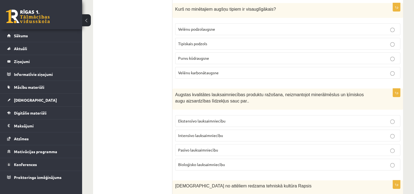
click at [228, 162] on p "Bioloģisko lauksaimniecību" at bounding box center [287, 165] width 219 height 6
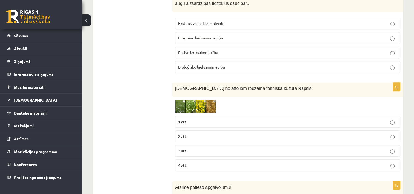
scroll to position [2427, 0]
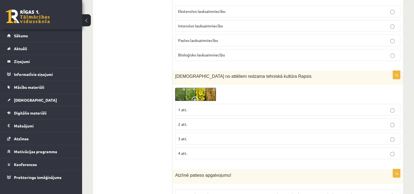
click at [188, 88] on img at bounding box center [195, 94] width 41 height 13
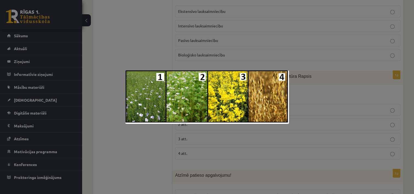
click at [305, 72] on div at bounding box center [207, 97] width 414 height 194
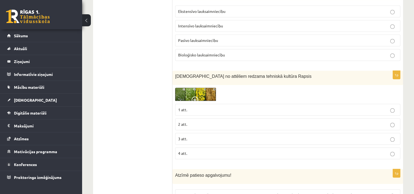
click at [196, 136] on p "3 att." at bounding box center [287, 139] width 219 height 6
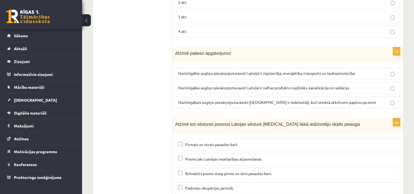
scroll to position [2549, 0]
click at [234, 156] on p "Posms pēc Latvijas neatkarības atjaunošanas" at bounding box center [287, 159] width 219 height 6
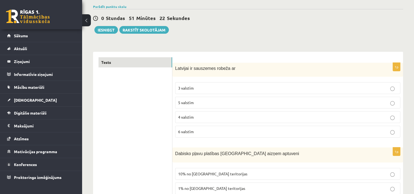
scroll to position [0, 0]
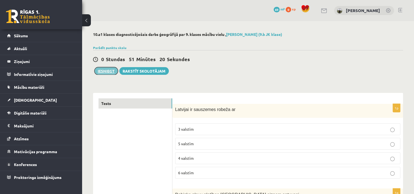
click at [115, 70] on button "Iesniegt" at bounding box center [106, 71] width 24 height 8
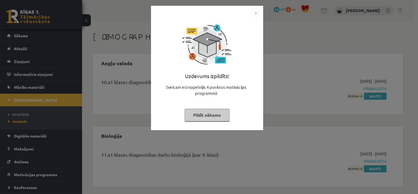
click at [215, 119] on button "Pildīt nākamo" at bounding box center [207, 115] width 45 height 13
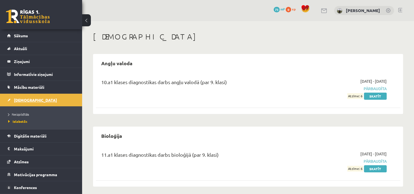
click at [24, 104] on link "[DEMOGRAPHIC_DATA]" at bounding box center [41, 100] width 68 height 13
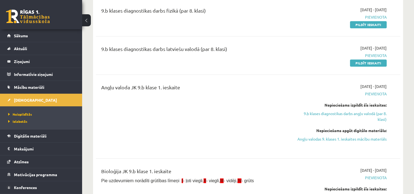
scroll to position [246, 0]
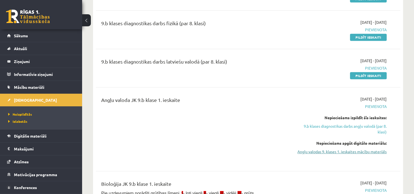
click at [368, 151] on link "Angļu valodas 9. klases 1. ieskaites mācību materiāls" at bounding box center [342, 152] width 90 height 6
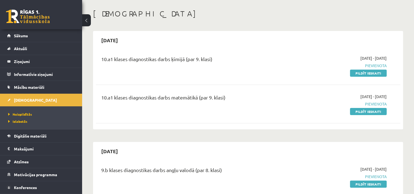
scroll to position [0, 0]
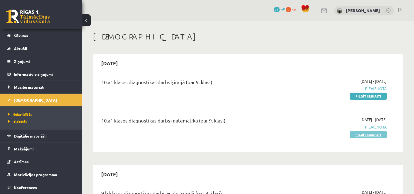
click at [379, 134] on link "Pildīt ieskaiti" at bounding box center [368, 134] width 37 height 7
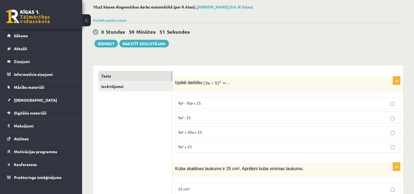
scroll to position [55, 0]
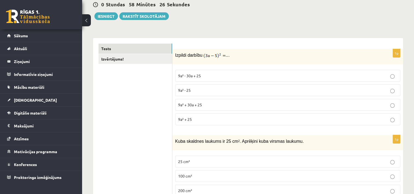
click at [195, 141] on span "Kuba skaldnes laukums ir 25 cm 2 . Aprēķini kuba virsmas laukumu." at bounding box center [239, 141] width 129 height 5
click at [214, 74] on p "9a² - 30a + 25" at bounding box center [287, 76] width 219 height 6
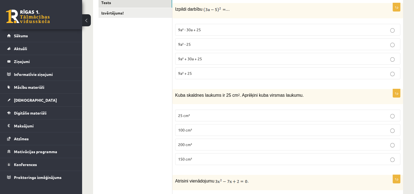
scroll to position [110, 0]
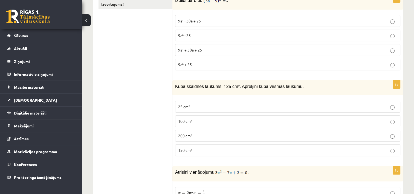
click at [212, 121] on p "100 cm²" at bounding box center [287, 121] width 219 height 6
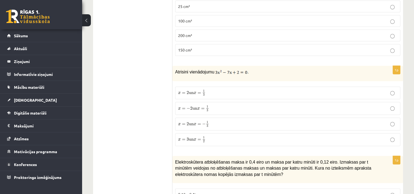
scroll to position [219, 0]
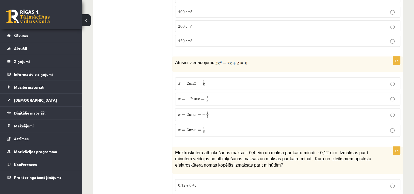
click at [180, 124] on label "x = 3 un x = 1 2 x = 3 un x = 1 2" at bounding box center [287, 130] width 225 height 13
drag, startPoint x: 221, startPoint y: 84, endPoint x: 216, endPoint y: 84, distance: 5.2
click at [219, 84] on p "x = 2 un x = 1 3 x = 2 un x = 1 3" at bounding box center [287, 83] width 219 height 7
drag, startPoint x: 216, startPoint y: 84, endPoint x: 212, endPoint y: 83, distance: 4.1
click at [212, 83] on p "x = 2 un x = 1 3 x = 2 un x = 1 3" at bounding box center [287, 83] width 219 height 7
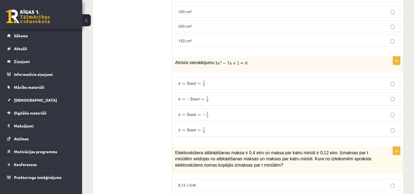
click at [227, 101] on p "x = − 2 un x = 1 3 x = − 2 un x = 1 3" at bounding box center [287, 99] width 219 height 7
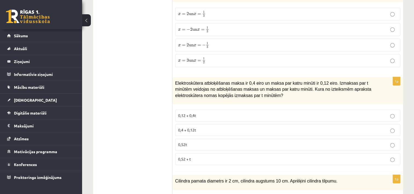
scroll to position [301, 0]
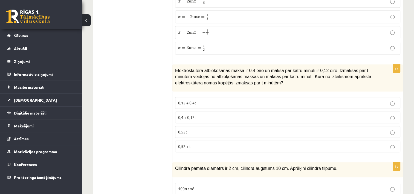
click at [207, 115] on p "0,4 + 0,12t" at bounding box center [287, 117] width 219 height 6
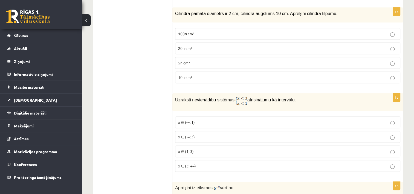
scroll to position [466, 0]
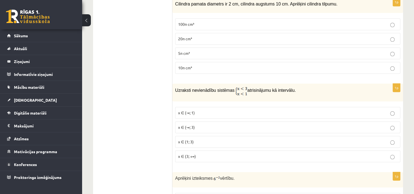
click at [203, 140] on p "x ∈ (1; 3)" at bounding box center [287, 142] width 219 height 6
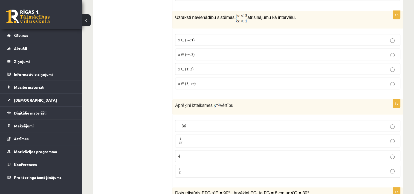
scroll to position [548, 0]
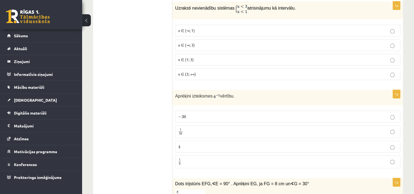
click at [232, 111] on label "− 36 − 36" at bounding box center [287, 117] width 225 height 12
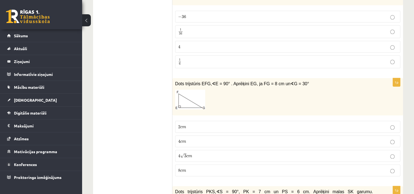
scroll to position [657, 0]
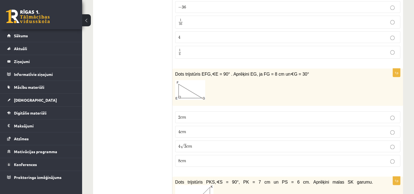
click at [331, 158] on p "8 c m 8 c m" at bounding box center [287, 161] width 219 height 6
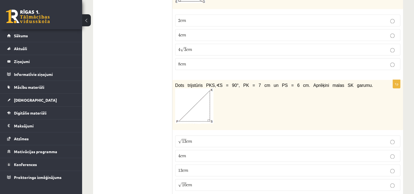
scroll to position [767, 0]
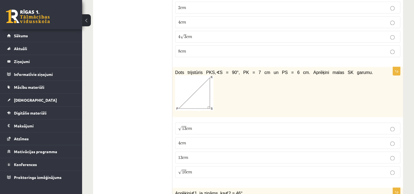
click at [217, 154] on p "13 c m 13 c m" at bounding box center [287, 157] width 219 height 6
click at [211, 137] on label "4 c m 4 c m" at bounding box center [287, 143] width 225 height 12
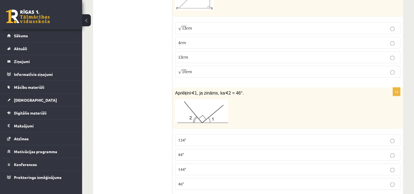
scroll to position [876, 0]
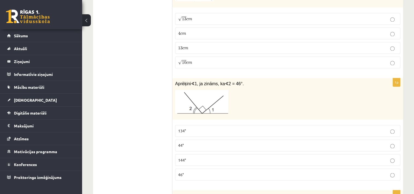
click at [197, 142] on p "44°" at bounding box center [287, 145] width 219 height 6
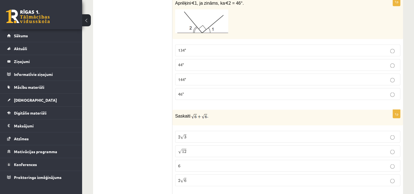
scroll to position [959, 0]
click at [210, 144] on label "√ 12 12" at bounding box center [287, 150] width 225 height 12
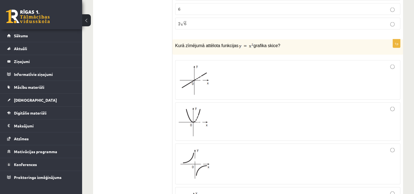
scroll to position [1123, 0]
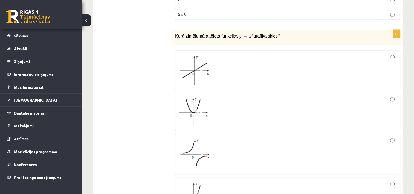
click at [234, 103] on div at bounding box center [287, 112] width 219 height 32
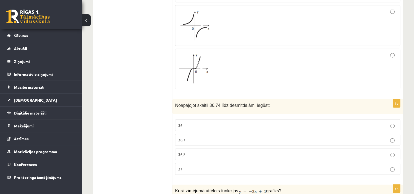
scroll to position [1260, 0]
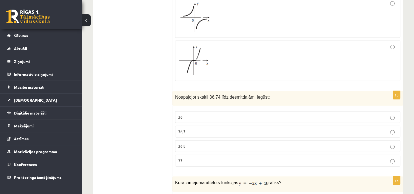
click at [199, 143] on p "36,8" at bounding box center [287, 146] width 219 height 6
click at [187, 155] on label "37" at bounding box center [287, 161] width 225 height 12
click at [200, 143] on p "36,8" at bounding box center [287, 146] width 219 height 6
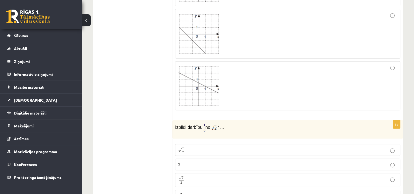
scroll to position [1561, 0]
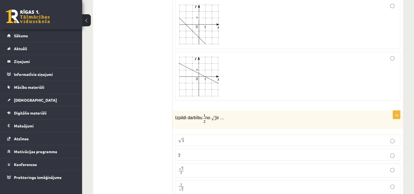
click at [206, 152] on p "2 2" at bounding box center [287, 155] width 219 height 6
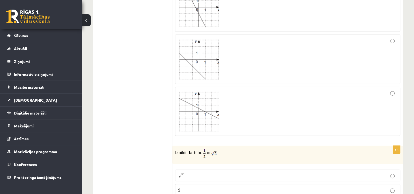
scroll to position [1479, 0]
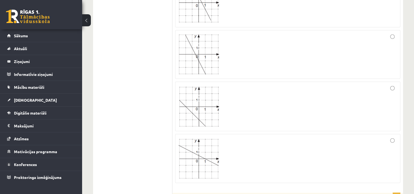
click at [392, 30] on label at bounding box center [287, 54] width 225 height 49
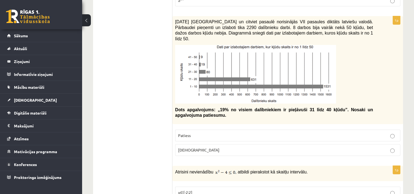
scroll to position [1808, 0]
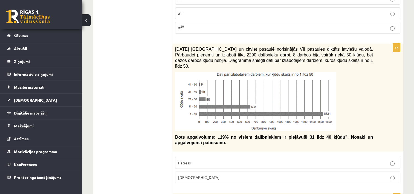
click at [203, 160] on p "Patiess" at bounding box center [287, 163] width 219 height 6
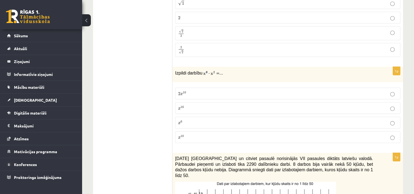
scroll to position [1698, 0]
click at [190, 134] on p "x 10 x 10" at bounding box center [287, 137] width 219 height 6
drag, startPoint x: 161, startPoint y: 167, endPoint x: 174, endPoint y: 149, distance: 22.1
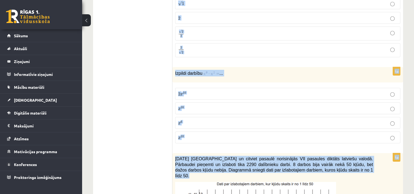
drag, startPoint x: 174, startPoint y: 149, endPoint x: 271, endPoint y: 98, distance: 110.1
click at [271, 102] on label "x 16 x 16" at bounding box center [287, 108] width 225 height 12
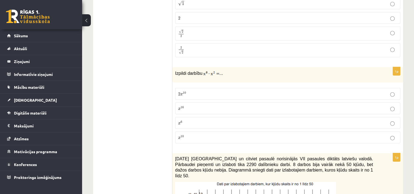
click at [200, 134] on p "x 10 x 10" at bounding box center [287, 137] width 219 height 6
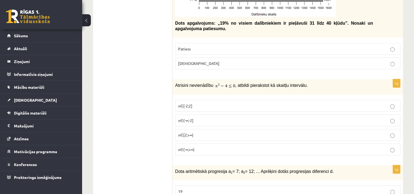
scroll to position [1945, 0]
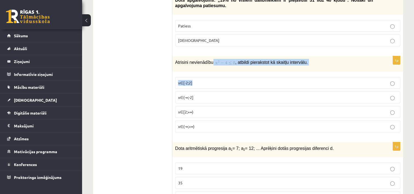
drag, startPoint x: 210, startPoint y: 56, endPoint x: 211, endPoint y: 41, distance: 15.4
click at [211, 56] on div "1p Atrisini nevienādību , atbildi pierakstot kā skaitļu intervālu. x∈[-2;2] x∈(…" at bounding box center [288, 96] width 231 height 81
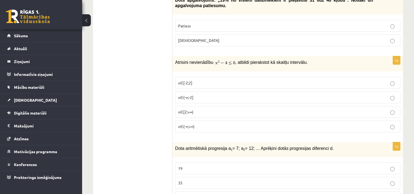
click at [208, 80] on p "x∈[-2;2]" at bounding box center [287, 83] width 219 height 6
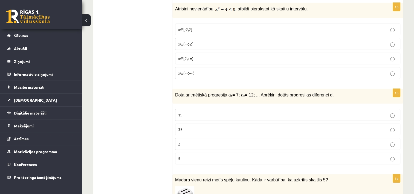
scroll to position [1999, 0]
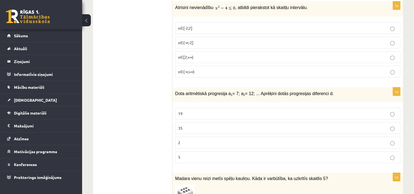
click at [185, 154] on p "5" at bounding box center [287, 157] width 219 height 6
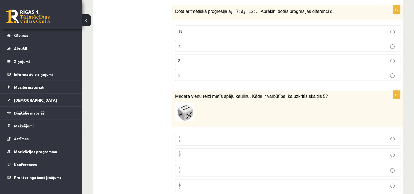
scroll to position [2109, 0]
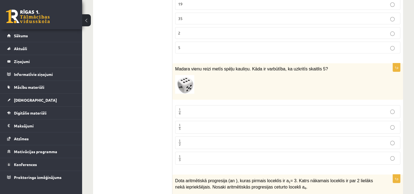
click at [196, 108] on p "1 6 1 6" at bounding box center [287, 111] width 219 height 7
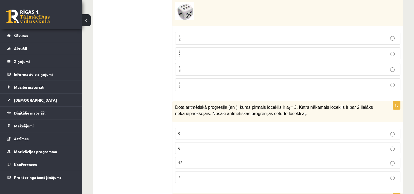
scroll to position [2191, 0]
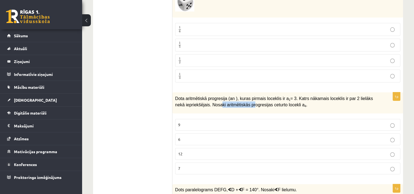
drag, startPoint x: 206, startPoint y: 82, endPoint x: 237, endPoint y: 82, distance: 30.4
click at [237, 96] on span "Dota aritmētiskā progresija (an ), kuras pirmais loceklis ir a 1 = 3. Katrs nāk…" at bounding box center [274, 101] width 198 height 11
drag, startPoint x: 237, startPoint y: 82, endPoint x: 260, endPoint y: 84, distance: 23.4
click at [260, 96] on span "Dota aritmētiskā progresija (an ), kuras pirmais loceklis ir a 1 = 3. Katrs nāk…" at bounding box center [274, 101] width 198 height 11
drag, startPoint x: 260, startPoint y: 84, endPoint x: 257, endPoint y: 90, distance: 6.0
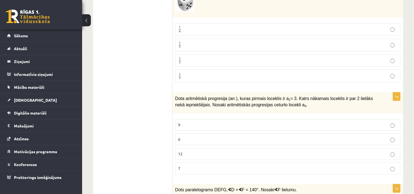
click at [257, 92] on div "Dota aritmētiskā progresija (an ), kuras pirmais loceklis ir a 1 = 3. Katrs nāk…" at bounding box center [288, 102] width 231 height 21
click at [247, 122] on p "9" at bounding box center [287, 125] width 219 height 6
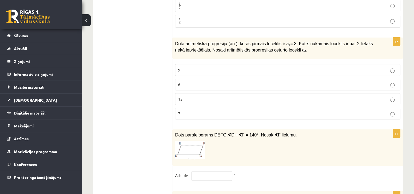
scroll to position [2273, 0]
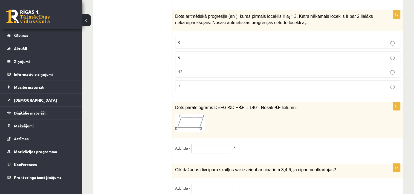
click at [198, 144] on input "text" at bounding box center [211, 148] width 41 height 9
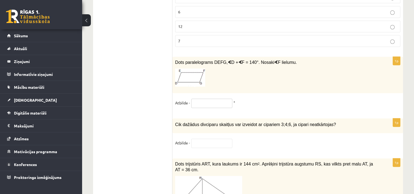
scroll to position [2328, 0]
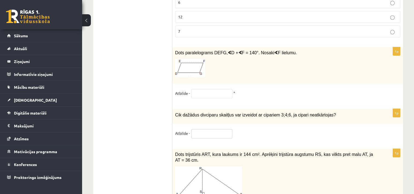
click at [199, 129] on input "text" at bounding box center [211, 133] width 41 height 9
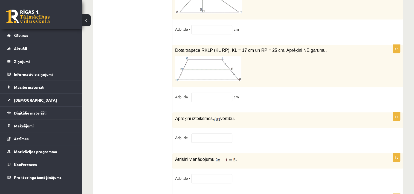
scroll to position [2520, 0]
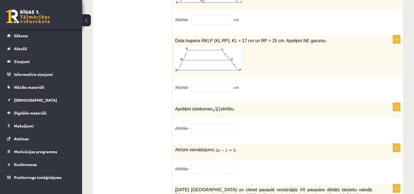
type input "*"
click at [211, 124] on input "text" at bounding box center [211, 128] width 41 height 9
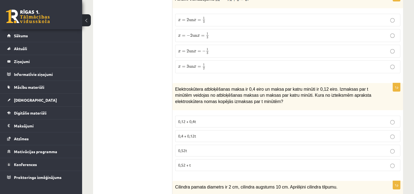
scroll to position [36, 0]
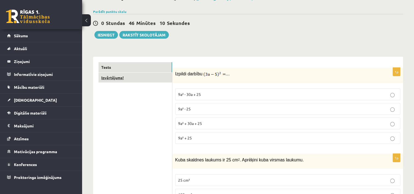
click at [114, 78] on link "Izvērtējums!" at bounding box center [136, 78] width 74 height 10
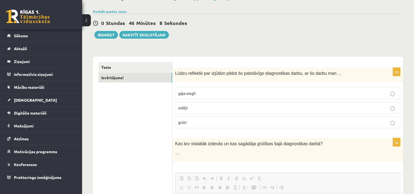
scroll to position [0, 0]
click at [200, 126] on label "grūti" at bounding box center [287, 122] width 225 height 12
click at [184, 156] on div "Kas tev vislabāk izdevās un kas sagādāja grūtības šajā diagnostikas darbā? …" at bounding box center [288, 149] width 231 height 23
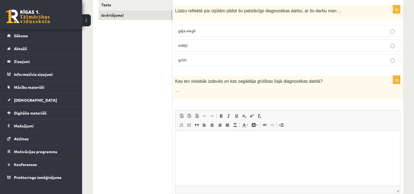
scroll to position [118, 0]
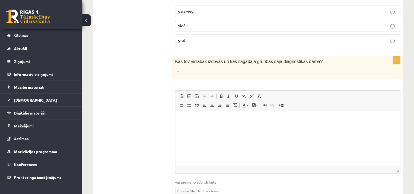
click at [201, 128] on html at bounding box center [288, 119] width 225 height 17
click at [188, 119] on p "**********" at bounding box center [288, 119] width 214 height 6
click at [230, 120] on p "**********" at bounding box center [288, 119] width 214 height 6
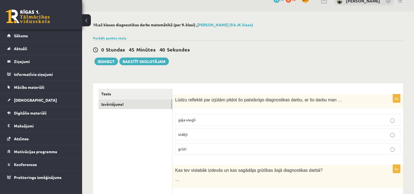
scroll to position [0, 0]
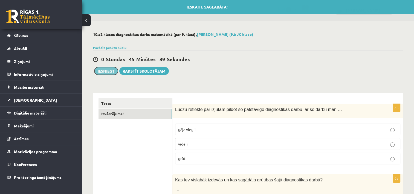
click at [105, 70] on button "Iesniegt" at bounding box center [106, 71] width 24 height 8
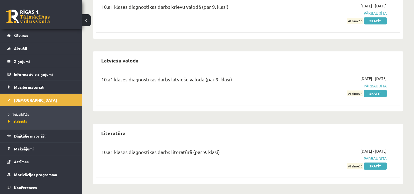
scroll to position [548, 0]
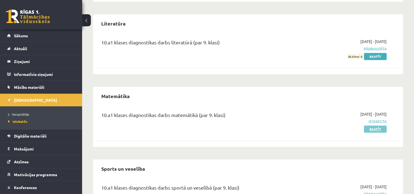
click at [373, 130] on link "Skatīt" at bounding box center [375, 128] width 23 height 7
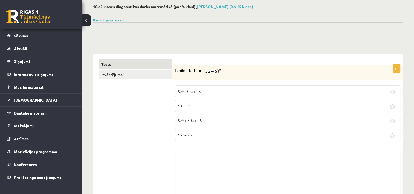
scroll to position [27, 0]
click at [122, 21] on link "Parādīt punktu skalu" at bounding box center [109, 20] width 33 height 4
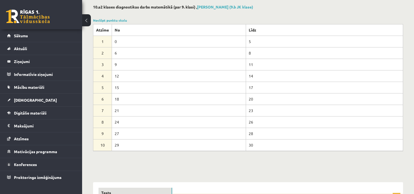
drag, startPoint x: 114, startPoint y: 41, endPoint x: 141, endPoint y: 45, distance: 27.2
click at [140, 44] on td "0" at bounding box center [179, 42] width 134 height 12
drag, startPoint x: 141, startPoint y: 45, endPoint x: 181, endPoint y: 47, distance: 40.3
click at [181, 47] on tbody "Atzīme No Līdz 1 0 5 2 6 8 3 9 11 4 12 14 5 15 17 6 18 20 7 21 23" at bounding box center [248, 87] width 310 height 127
click at [15, 34] on span "Sākums" at bounding box center [21, 35] width 14 height 5
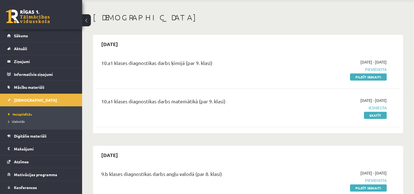
scroll to position [27, 0]
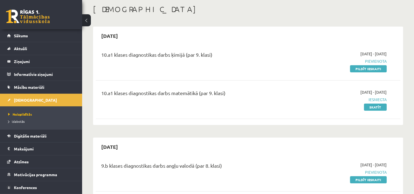
drag, startPoint x: 374, startPoint y: 98, endPoint x: 394, endPoint y: 97, distance: 20.3
click at [394, 97] on div "10.a1 klases diagnostikas darbs matemātikā (par 9. klasi) [DATE] - [DATE] Iesni…" at bounding box center [248, 99] width 294 height 21
drag, startPoint x: 394, startPoint y: 97, endPoint x: 393, endPoint y: 103, distance: 6.3
click at [393, 103] on div "10.a1 klases diagnostikas darbs matemātikā (par 9. klasi) [DATE] - [DATE] Iesni…" at bounding box center [248, 99] width 294 height 21
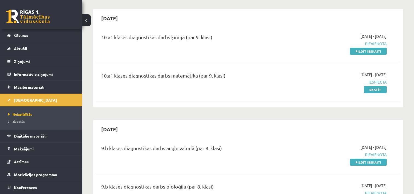
scroll to position [55, 0]
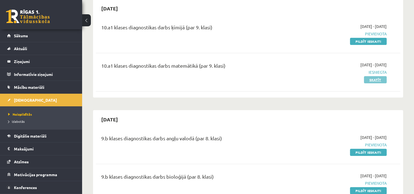
click at [376, 79] on link "Skatīt" at bounding box center [375, 79] width 23 height 7
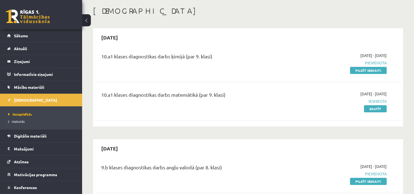
scroll to position [27, 0]
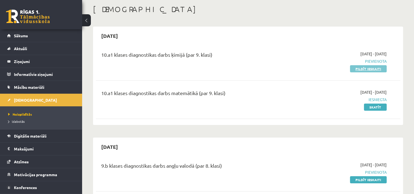
click at [363, 69] on link "Pildīt ieskaiti" at bounding box center [368, 68] width 37 height 7
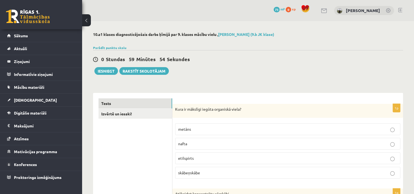
scroll to position [27, 0]
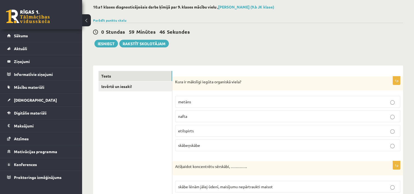
click at [207, 132] on p "etilspirts" at bounding box center [287, 131] width 219 height 6
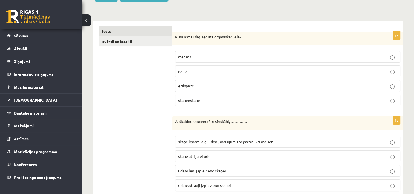
scroll to position [82, 0]
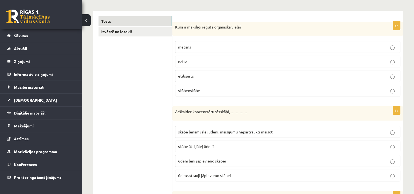
click at [239, 159] on p "ūdeni lēni jāpievieno skābei" at bounding box center [287, 161] width 219 height 6
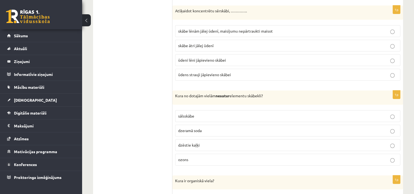
scroll to position [192, 0]
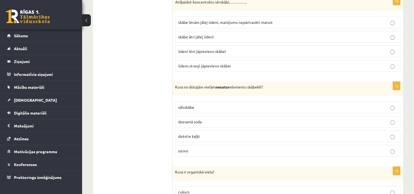
click at [208, 149] on p "ozons" at bounding box center [287, 151] width 219 height 6
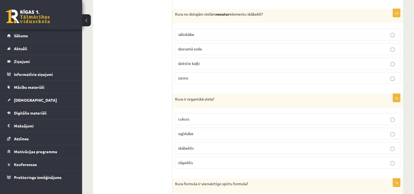
scroll to position [274, 0]
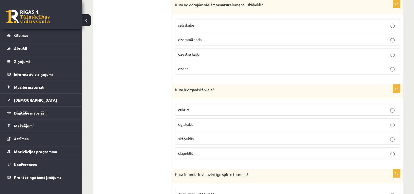
click at [207, 121] on p "ogļskābe" at bounding box center [287, 124] width 219 height 6
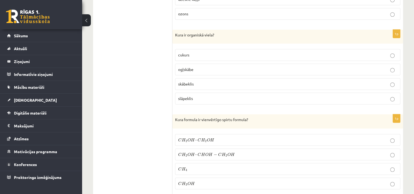
scroll to position [356, 0]
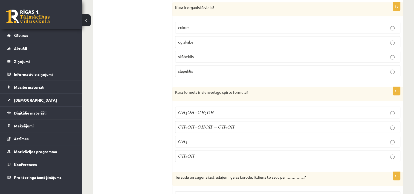
click at [205, 156] on p "C H 3 O H C H 3 O H" at bounding box center [287, 156] width 219 height 6
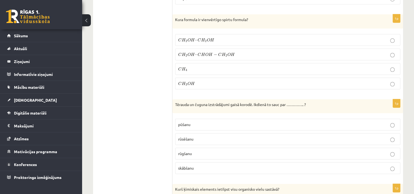
scroll to position [438, 0]
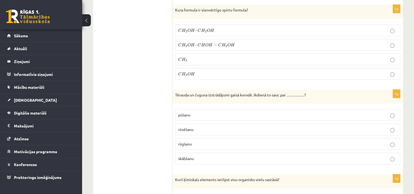
click at [223, 128] on p "rūsēšanu" at bounding box center [287, 130] width 219 height 6
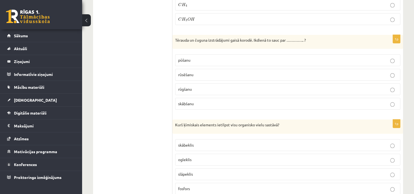
scroll to position [520, 0]
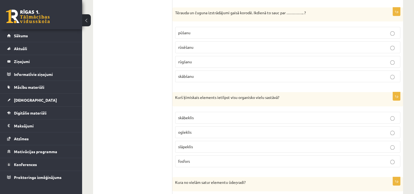
click at [206, 115] on p "skābeklis" at bounding box center [287, 118] width 219 height 6
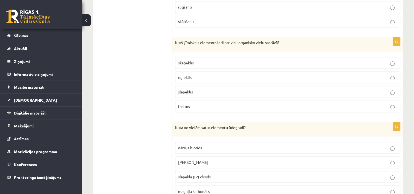
scroll to position [603, 0]
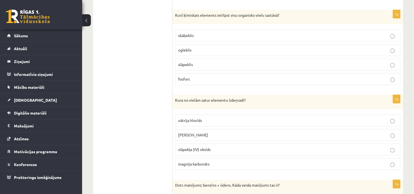
click at [217, 117] on p "nātrija hlorīds" at bounding box center [287, 120] width 219 height 6
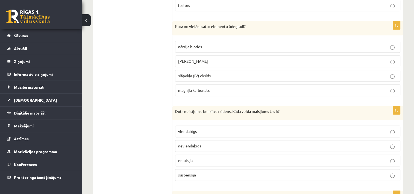
scroll to position [685, 0]
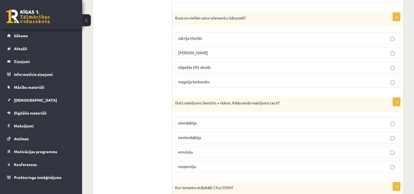
click at [205, 120] on p "viendabīgs" at bounding box center [287, 123] width 219 height 6
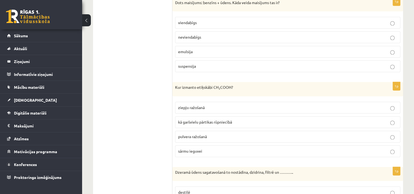
scroll to position [794, 0]
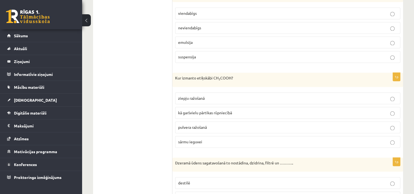
click at [218, 139] on p "sārmu ieguvei" at bounding box center [287, 142] width 219 height 6
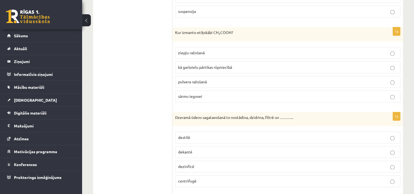
scroll to position [849, 0]
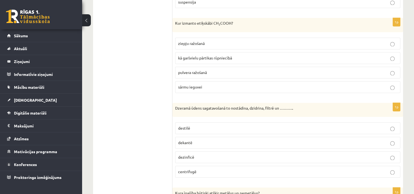
click at [199, 125] on p "destilē" at bounding box center [287, 128] width 219 height 6
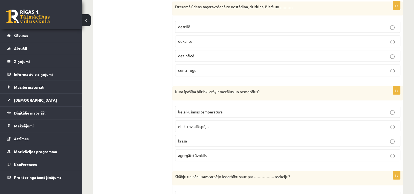
scroll to position [959, 0]
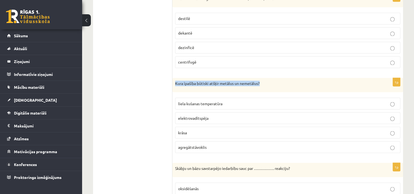
drag, startPoint x: 173, startPoint y: 79, endPoint x: 266, endPoint y: 77, distance: 93.2
click at [266, 78] on div "Kura īpašība būtiski atšķir metālus un nemetālus?" at bounding box center [288, 85] width 231 height 14
click at [266, 81] on p "Kura īpašība būtiski atšķir metālus un nemetālus?" at bounding box center [274, 83] width 198 height 5
click at [250, 98] on label "liela kušanas temperatūra" at bounding box center [287, 104] width 225 height 12
drag, startPoint x: 262, startPoint y: 77, endPoint x: 162, endPoint y: 83, distance: 99.6
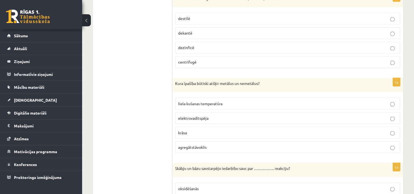
drag, startPoint x: 162, startPoint y: 83, endPoint x: 197, endPoint y: 88, distance: 34.6
click at [197, 88] on div "1p Kura īpašība būtiski atšķir metālus un nemetālus? liela kušanas temperatūra …" at bounding box center [288, 117] width 231 height 79
drag, startPoint x: 223, startPoint y: 78, endPoint x: 246, endPoint y: 81, distance: 23.5
click at [246, 81] on p "Kura īpašība būtiski atšķir metālus un nemetālus?" at bounding box center [274, 83] width 198 height 5
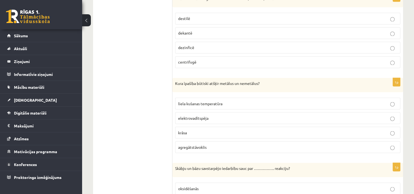
drag, startPoint x: 246, startPoint y: 81, endPoint x: 201, endPoint y: 86, distance: 45.5
click at [201, 86] on div "Kura īpašība būtiski atšķir metālus un nemetālus?" at bounding box center [288, 85] width 231 height 14
click at [238, 101] on p "liela kušanas temperatūra" at bounding box center [287, 104] width 219 height 6
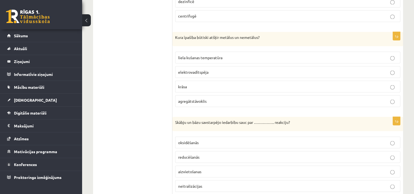
scroll to position [1013, 0]
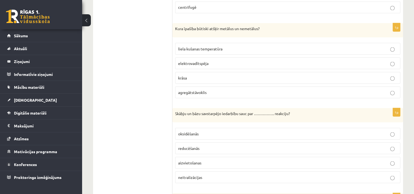
click at [206, 131] on p "oksidēšanās" at bounding box center [287, 134] width 219 height 6
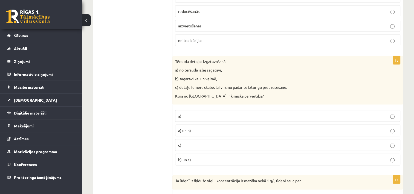
scroll to position [1150, 0]
click at [194, 127] on p "a) un b)" at bounding box center [287, 130] width 219 height 6
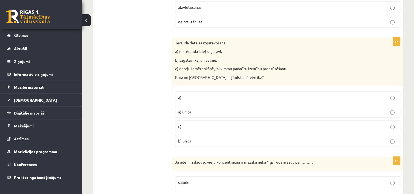
scroll to position [1232, 0]
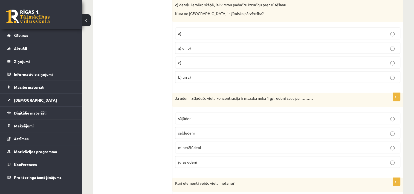
click at [207, 145] on p "minerālūdeni" at bounding box center [287, 148] width 219 height 6
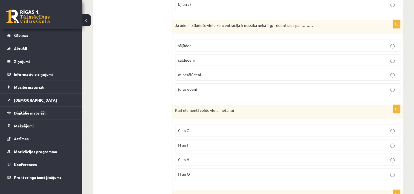
scroll to position [1315, 0]
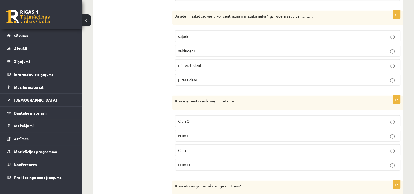
click at [197, 162] on p "H un O" at bounding box center [287, 165] width 219 height 6
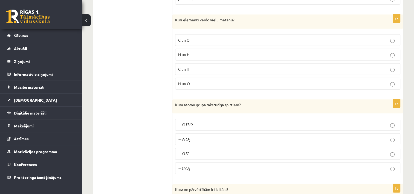
scroll to position [1397, 0]
click at [202, 121] on p "− C H O − C H O" at bounding box center [287, 124] width 219 height 6
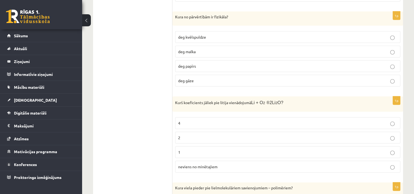
scroll to position [1589, 0]
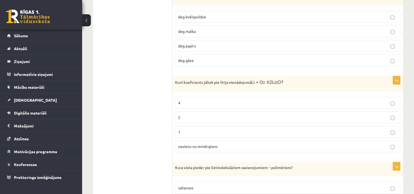
click at [197, 114] on p "2" at bounding box center [287, 117] width 219 height 6
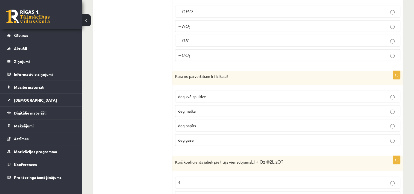
scroll to position [1506, 0]
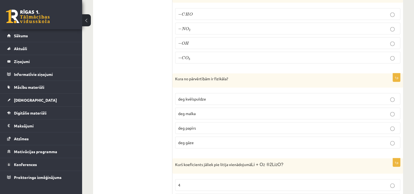
click at [200, 140] on p "deg gāze" at bounding box center [287, 143] width 219 height 6
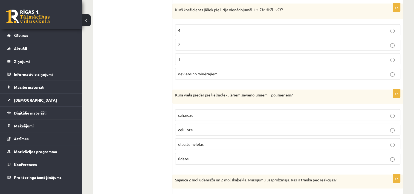
scroll to position [1671, 0]
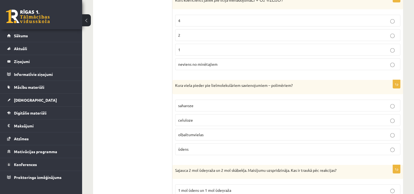
click at [196, 103] on p "saharoze" at bounding box center [287, 106] width 219 height 6
click at [196, 117] on p "celuloze" at bounding box center [287, 120] width 219 height 6
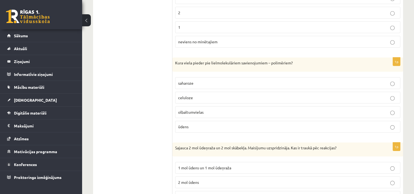
scroll to position [1725, 0]
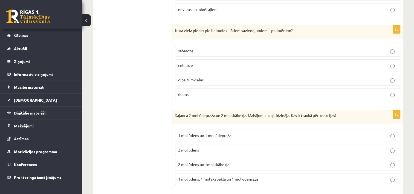
click at [222, 147] on p "2 mol ūdens" at bounding box center [287, 150] width 219 height 6
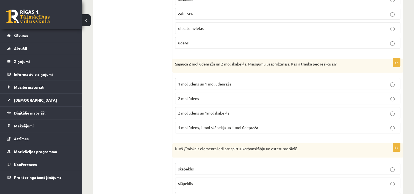
scroll to position [1780, 0]
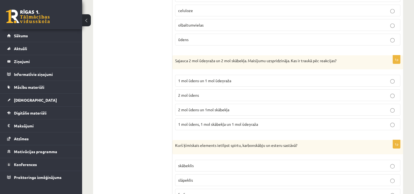
click at [237, 78] on p "1 mol ūdens un 1 mol ūdeņraža" at bounding box center [287, 81] width 219 height 6
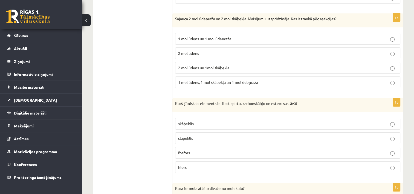
scroll to position [1835, 0]
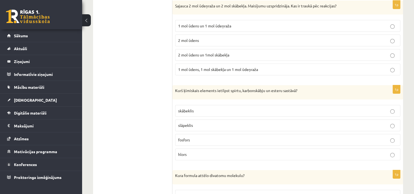
click at [200, 108] on p "skābeklis" at bounding box center [287, 111] width 219 height 6
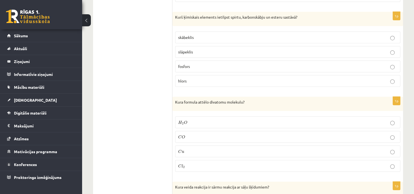
scroll to position [1917, 0]
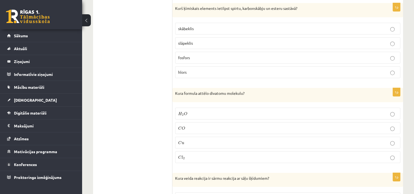
click at [190, 154] on p "C l 2 C l 2" at bounding box center [287, 157] width 219 height 6
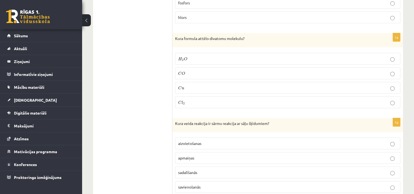
scroll to position [1999, 0]
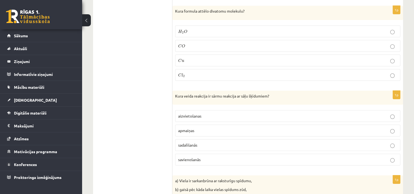
click at [209, 157] on p "savienošanās" at bounding box center [287, 160] width 219 height 6
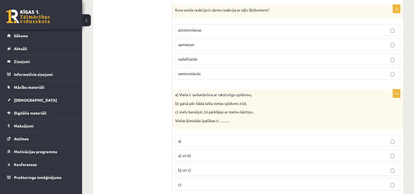
scroll to position [2109, 0]
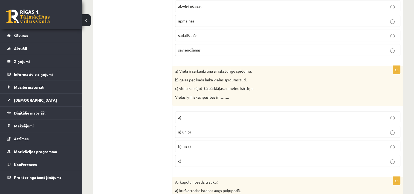
click at [259, 94] on p "Vielas ķīmiskās īpašības ir …….." at bounding box center [274, 96] width 198 height 5
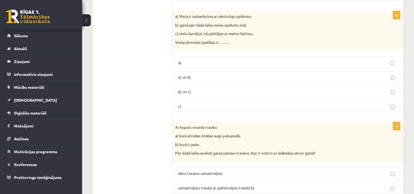
scroll to position [2136, 0]
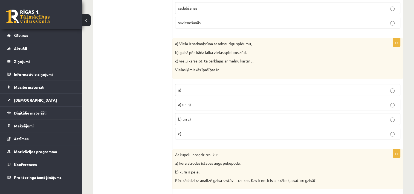
click at [226, 67] on p "Vielas ķīmiskās īpašības ir …….." at bounding box center [274, 69] width 198 height 5
click at [202, 87] on p "a)" at bounding box center [287, 90] width 219 height 6
click at [205, 100] on fieldset "a) a) un b) b) un c) c)" at bounding box center [287, 111] width 225 height 60
click at [196, 87] on fieldset "a) a) un b) b) un c) c)" at bounding box center [287, 111] width 225 height 60
click at [200, 102] on p "a) un b)" at bounding box center [287, 105] width 219 height 6
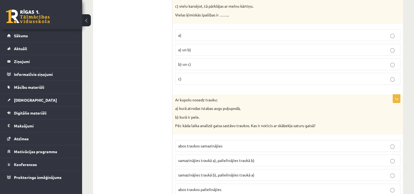
scroll to position [2164, 0]
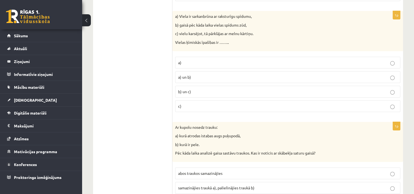
click at [205, 89] on p "b) un c)" at bounding box center [287, 92] width 219 height 6
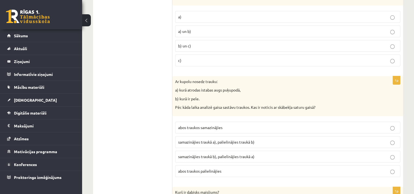
scroll to position [2218, 0]
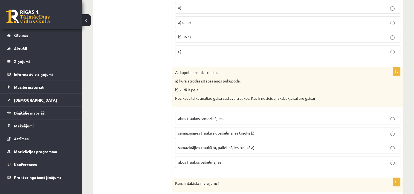
click at [252, 145] on span "samazinājies traukā b), palielinājies traukā a)" at bounding box center [216, 147] width 76 height 5
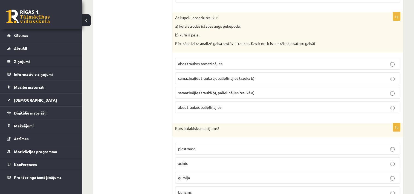
scroll to position [2301, 0]
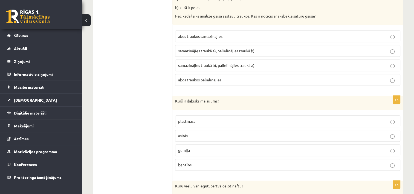
click at [196, 133] on p "asinis" at bounding box center [287, 136] width 219 height 6
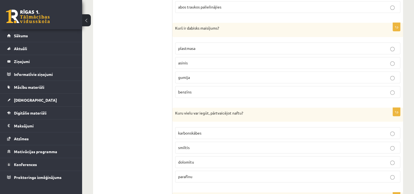
scroll to position [2383, 0]
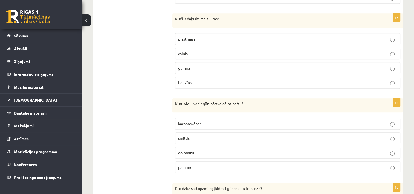
click at [214, 121] on p "karbonskābes" at bounding box center [287, 124] width 219 height 6
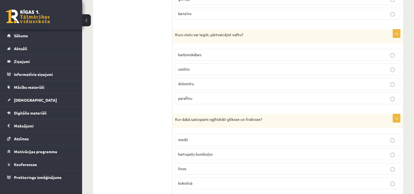
scroll to position [2465, 0]
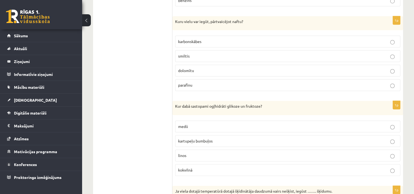
click at [218, 124] on p "medū" at bounding box center [287, 127] width 219 height 6
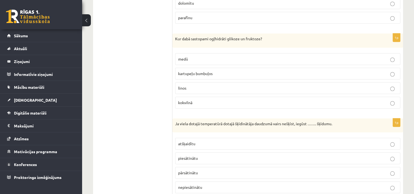
scroll to position [2539, 0]
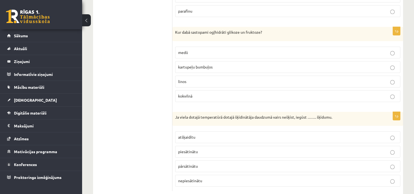
click at [206, 134] on p "atšķaidītu" at bounding box center [287, 137] width 219 height 6
click at [202, 163] on p "pārsātinātu" at bounding box center [287, 166] width 219 height 6
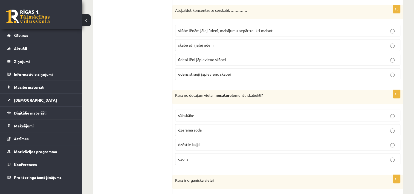
scroll to position [0, 0]
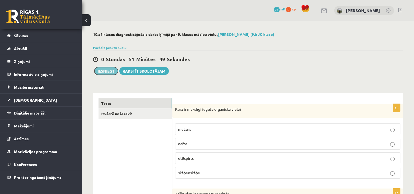
click at [112, 71] on button "Iesniegt" at bounding box center [106, 71] width 24 height 8
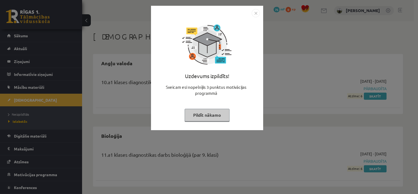
click at [222, 117] on button "Pildīt nākamo" at bounding box center [207, 115] width 45 height 13
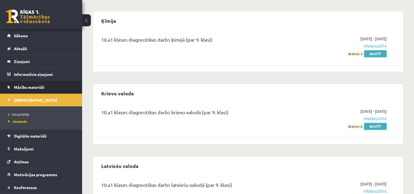
scroll to position [327, 0]
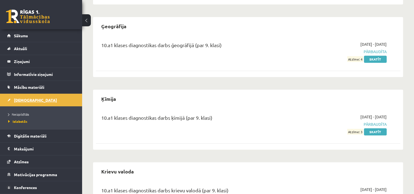
click at [20, 102] on span "[DEMOGRAPHIC_DATA]" at bounding box center [35, 100] width 43 height 5
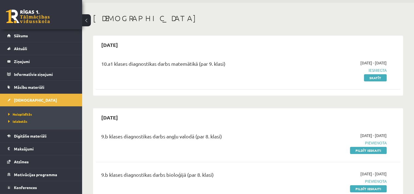
scroll to position [27, 0]
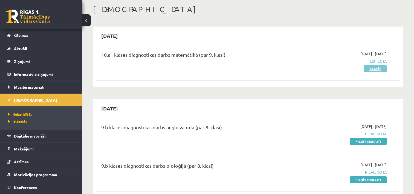
click at [367, 68] on link "Skatīt" at bounding box center [375, 68] width 23 height 7
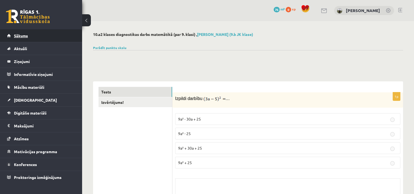
click at [18, 38] on link "Sākums" at bounding box center [41, 35] width 68 height 13
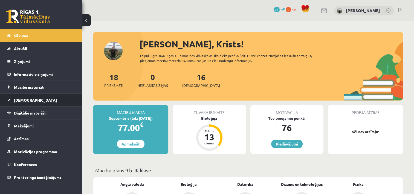
click at [26, 99] on span "[DEMOGRAPHIC_DATA]" at bounding box center [35, 100] width 43 height 5
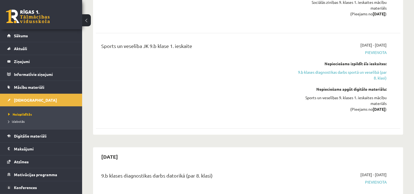
scroll to position [1178, 0]
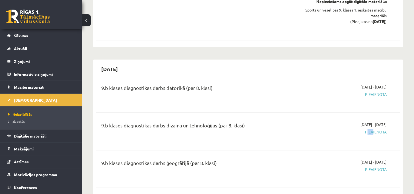
drag, startPoint x: 371, startPoint y: 129, endPoint x: 329, endPoint y: 130, distance: 42.5
click at [329, 130] on span "Pievienota" at bounding box center [342, 132] width 90 height 6
drag, startPoint x: 329, startPoint y: 130, endPoint x: 276, endPoint y: 125, distance: 53.4
click at [276, 125] on div "9.b klases diagnostikas darbs dizainā un tehnoloģijās (par 8. klasi)" at bounding box center [195, 127] width 188 height 10
drag, startPoint x: 120, startPoint y: 119, endPoint x: 218, endPoint y: 127, distance: 98.4
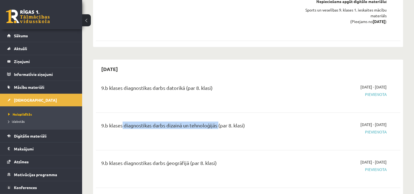
click at [218, 127] on div "9.b klases diagnostikas darbs dizainā un tehnoloģijās (par 8. klasi) 2025-10-01…" at bounding box center [248, 131] width 305 height 31
drag, startPoint x: 218, startPoint y: 127, endPoint x: 321, endPoint y: 121, distance: 102.9
click at [320, 122] on div "2025-10-01 - 2025-10-15 Pievienota" at bounding box center [342, 132] width 98 height 20
click at [378, 137] on div "2025-10-01 - 2025-10-15 Pievienota" at bounding box center [342, 132] width 98 height 20
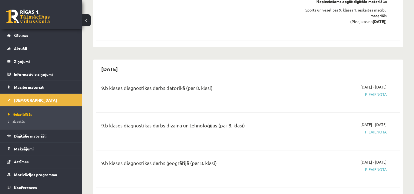
click at [379, 138] on div "2025-10-01 - 2025-10-15 Pievienota" at bounding box center [342, 132] width 98 height 20
click at [22, 61] on legend "Ziņojumi 0" at bounding box center [44, 61] width 61 height 13
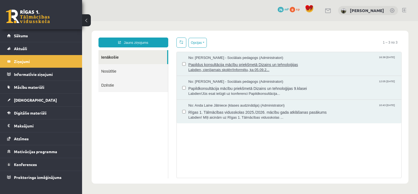
click at [246, 68] on span "Labdien, cienījamais skolēn!Informēju, ka 05.09.2..." at bounding box center [293, 69] width 208 height 5
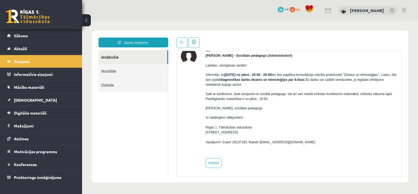
scroll to position [27, 0]
click at [217, 163] on link "Atbildēt" at bounding box center [214, 163] width 16 height 10
type input "**********"
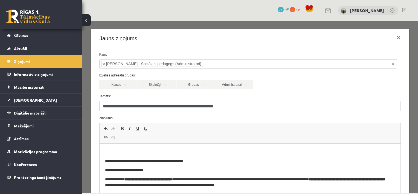
click at [144, 148] on html "**********" at bounding box center [250, 197] width 302 height 106
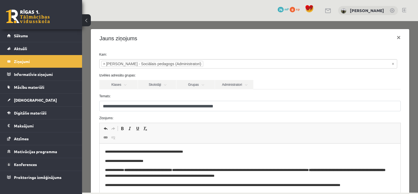
scroll to position [0, 0]
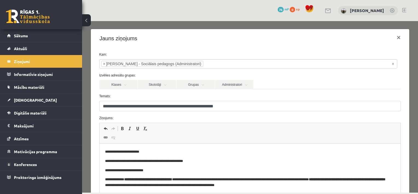
click at [155, 152] on p "**********" at bounding box center [246, 152] width 283 height 6
click at [189, 151] on p "**********" at bounding box center [246, 152] width 283 height 6
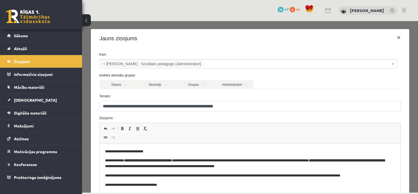
scroll to position [27, 0]
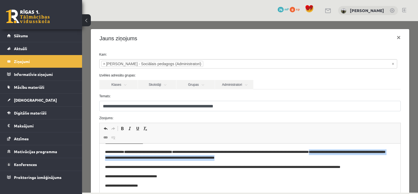
drag, startPoint x: 338, startPoint y: 152, endPoint x: 383, endPoint y: 156, distance: 45.9
click at [383, 156] on p "**********" at bounding box center [246, 155] width 283 height 12
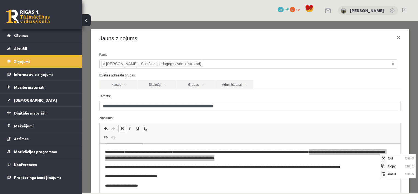
scroll to position [0, 0]
click at [385, 166] on span "Copy" at bounding box center [383, 166] width 4 height 4
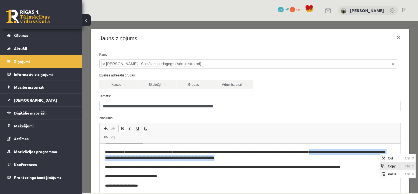
copy strong "**********"
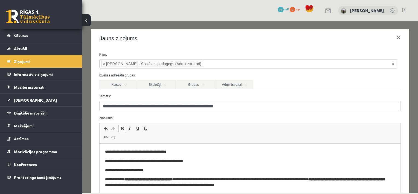
click at [190, 153] on p "**********" at bounding box center [246, 152] width 283 height 6
click at [198, 157] on span "Paste" at bounding box center [205, 156] width 17 height 8
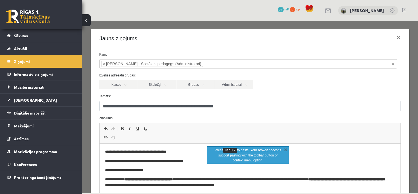
drag, startPoint x: 192, startPoint y: 153, endPoint x: 209, endPoint y: 275, distance: 123.4
drag, startPoint x: 201, startPoint y: 157, endPoint x: 294, endPoint y: 166, distance: 93.6
click at [202, 157] on span "Paste" at bounding box center [206, 157] width 17 height 8
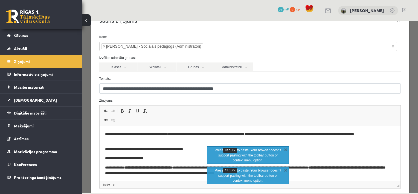
scroll to position [27, 0]
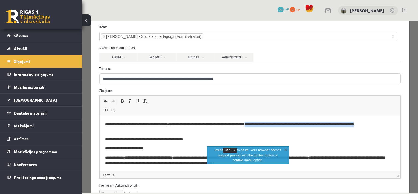
drag, startPoint x: 274, startPoint y: 123, endPoint x: 351, endPoint y: 130, distance: 77.3
click at [351, 130] on p "**********" at bounding box center [246, 128] width 283 height 12
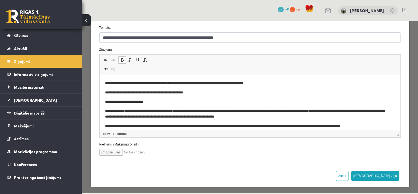
scroll to position [70, 0]
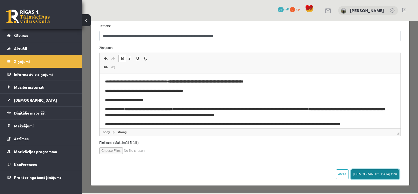
click at [388, 173] on button "Sūtīt ziņu" at bounding box center [375, 174] width 49 height 10
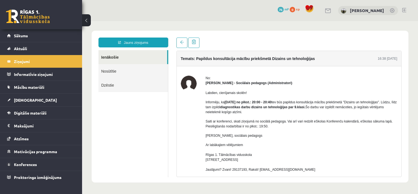
scroll to position [27, 0]
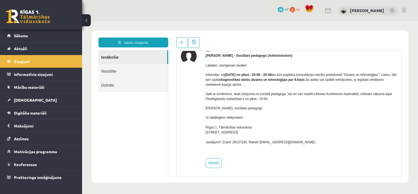
click at [112, 70] on link "Nosūtītie" at bounding box center [134, 71] width 70 height 14
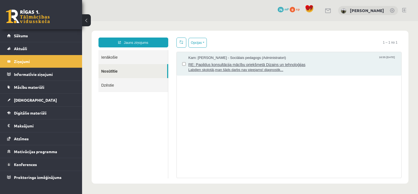
scroll to position [0, 0]
click at [234, 66] on span "RE: Papildus konsultācija mācību priekšmetā Dizains un tehnoloģijas" at bounding box center [293, 64] width 208 height 7
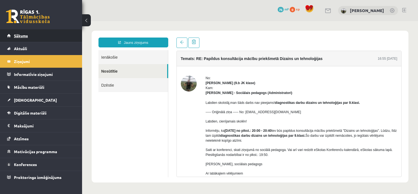
click at [14, 36] on span "Sākums" at bounding box center [21, 35] width 14 height 5
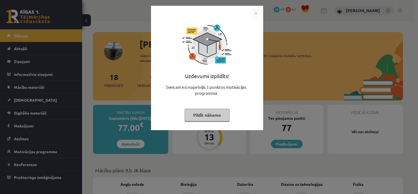
click at [206, 117] on button "Pildīt nākamo" at bounding box center [207, 115] width 45 height 13
